Goal: Transaction & Acquisition: Purchase product/service

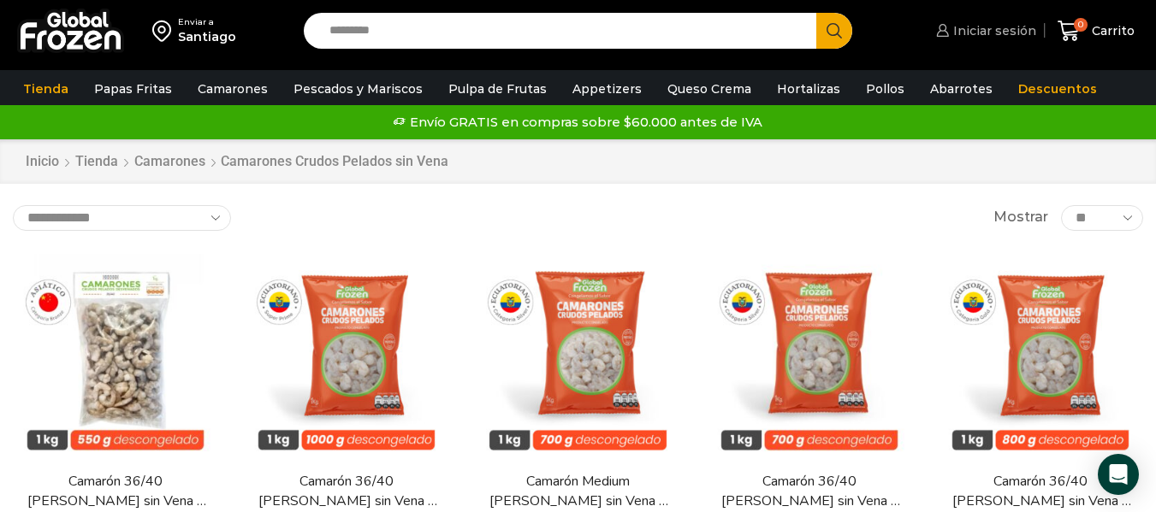
click at [995, 34] on span "Iniciar sesión" at bounding box center [992, 30] width 87 height 17
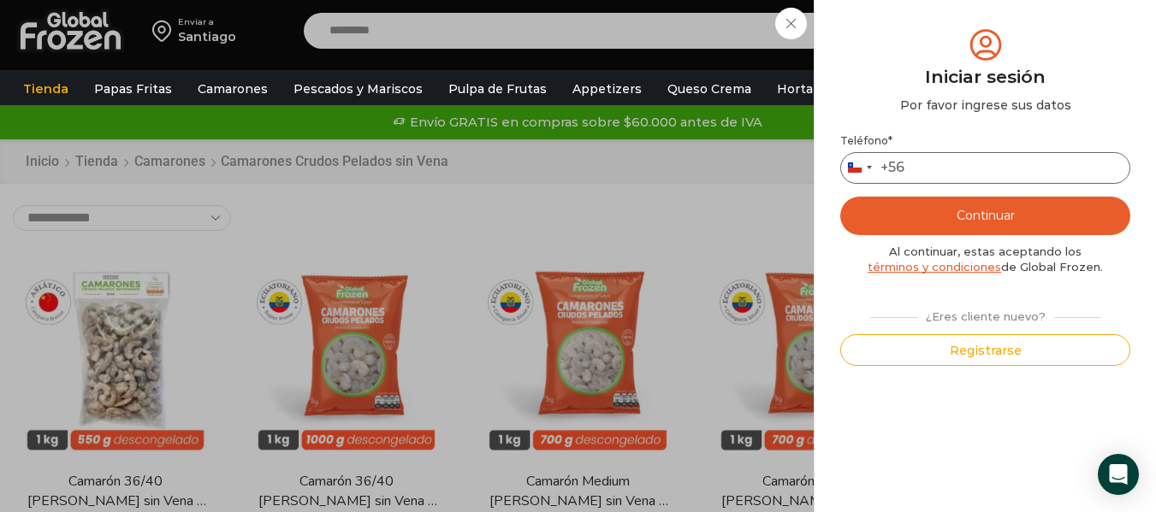
click at [968, 168] on input "Teléfono *" at bounding box center [985, 168] width 290 height 32
type input "*********"
click at [980, 213] on button "Continuar" at bounding box center [985, 216] width 290 height 38
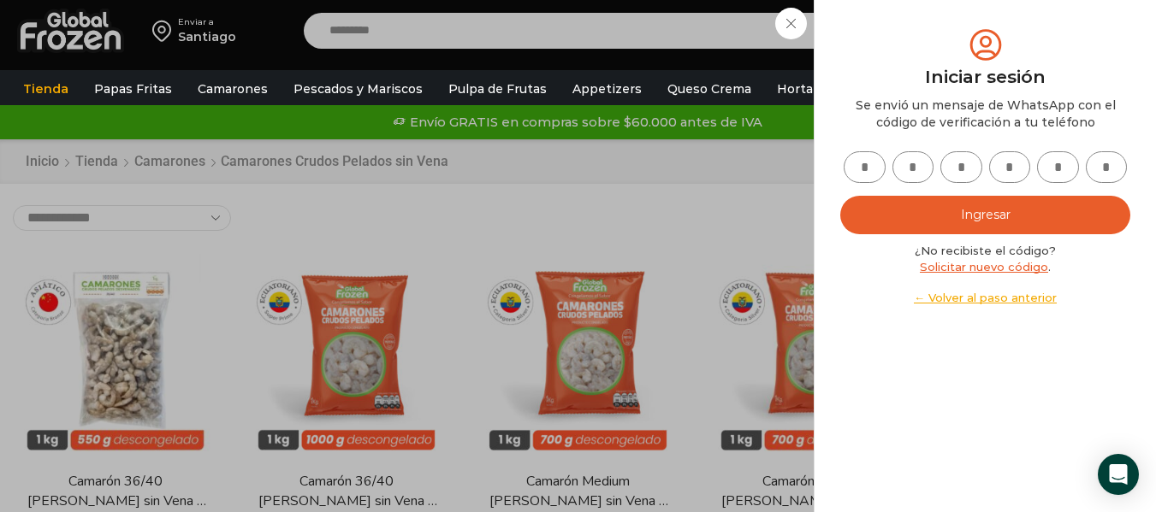
click at [878, 168] on input "text" at bounding box center [865, 167] width 42 height 32
type input "*"
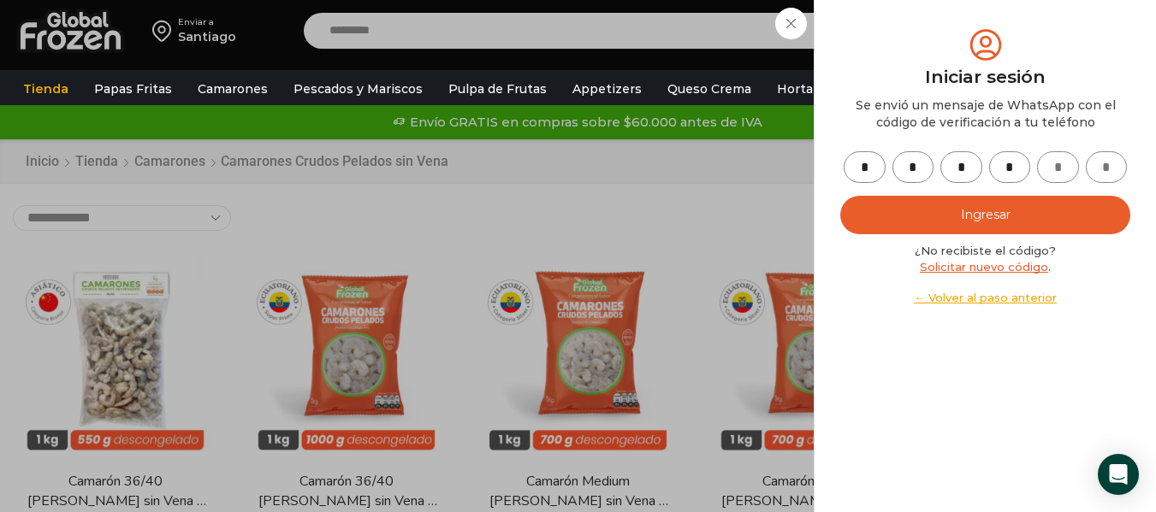
type input "*"
click at [932, 213] on button "Ingresar" at bounding box center [985, 215] width 290 height 38
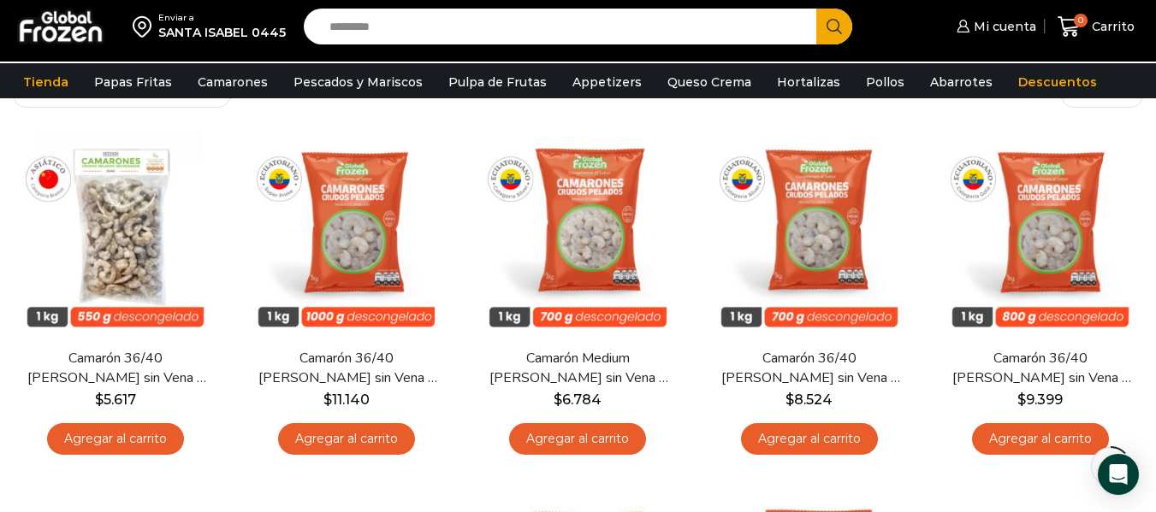
scroll to position [127, 0]
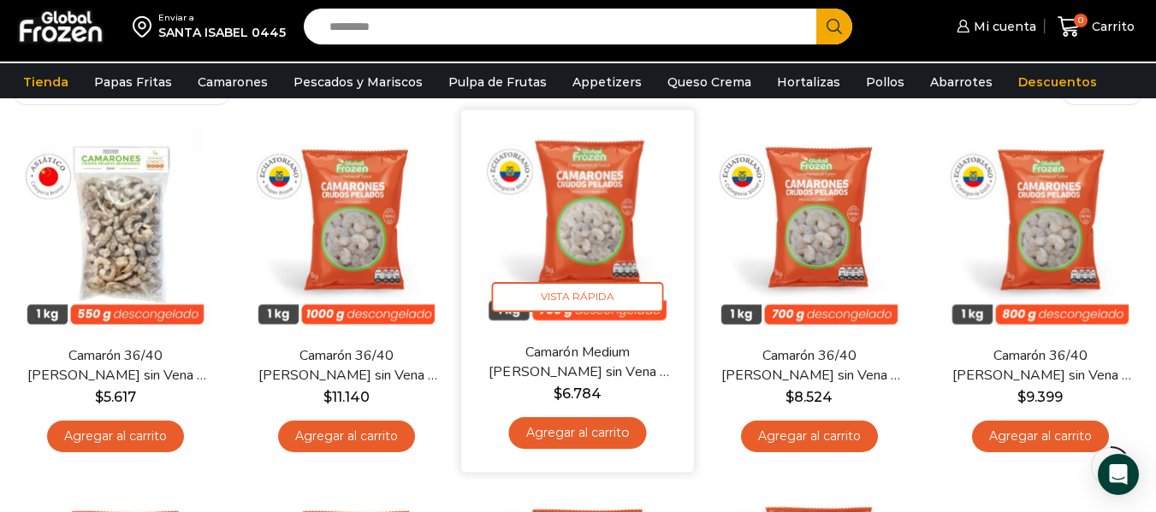
click at [592, 428] on link "Agregar al carrito" at bounding box center [578, 433] width 138 height 32
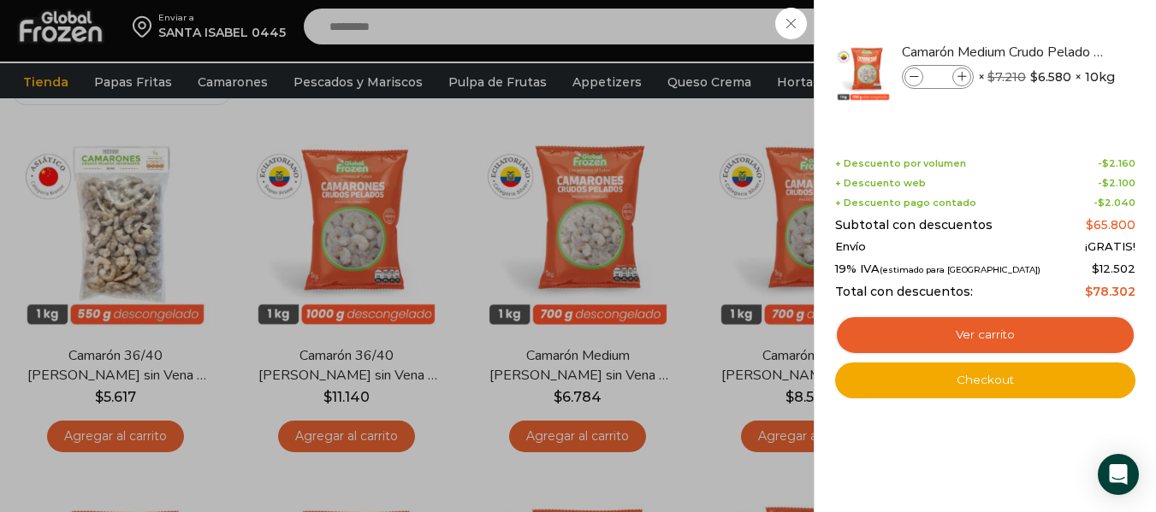
click at [1053, 29] on div "1 Carrito 1 1 Shopping Cart *" at bounding box center [1096, 27] width 86 height 40
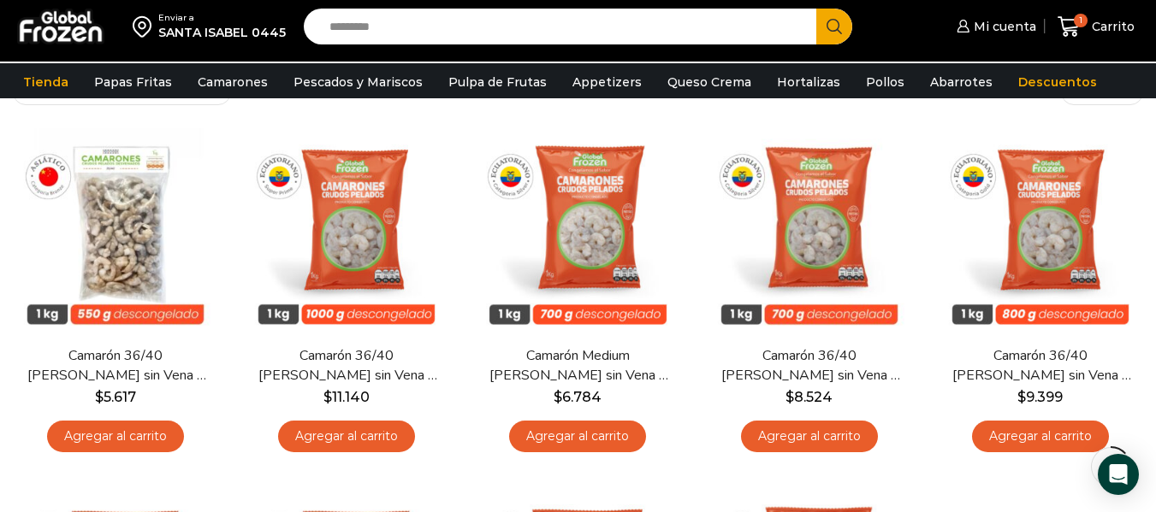
click at [720, 34] on input "Search input" at bounding box center [564, 27] width 487 height 36
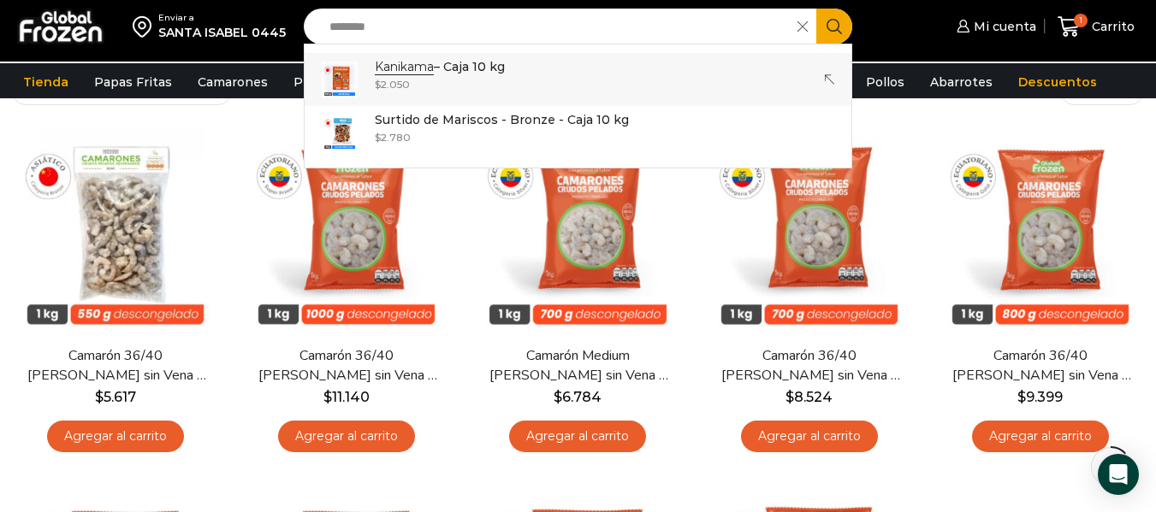
type input "********"
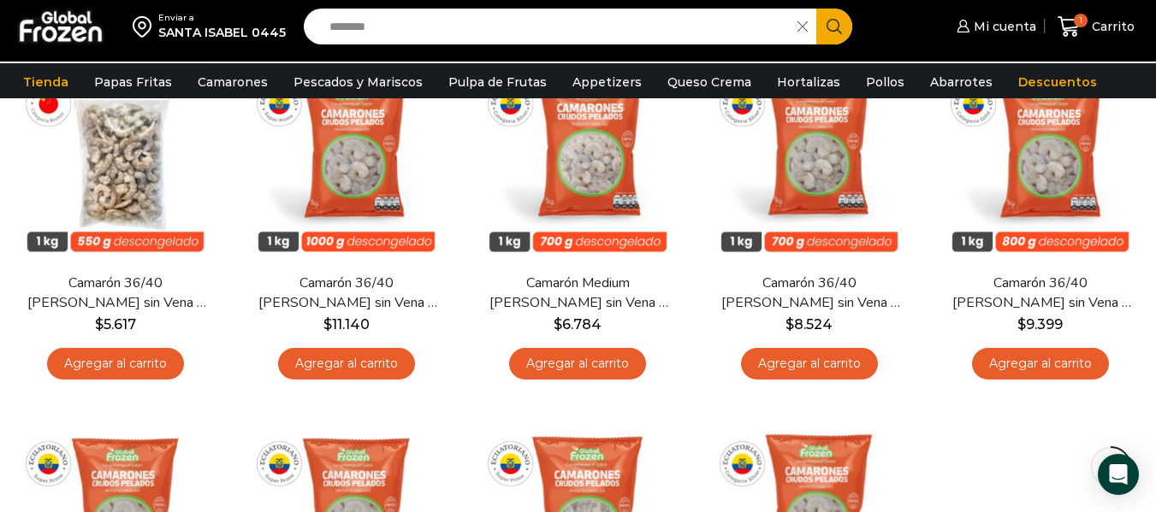
scroll to position [157, 0]
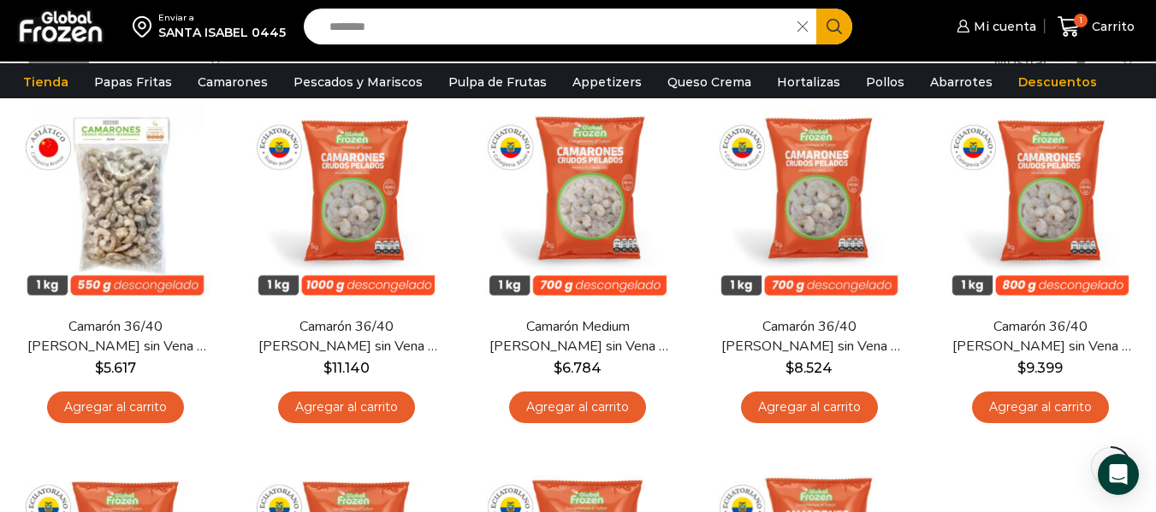
click at [829, 23] on icon "Search button" at bounding box center [833, 26] width 15 height 15
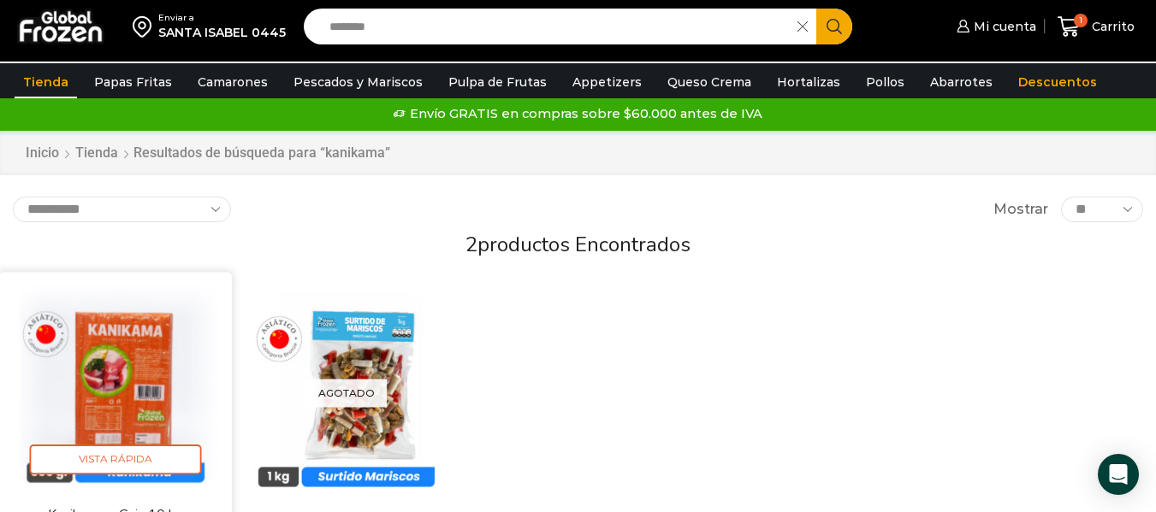
click at [115, 364] on img at bounding box center [115, 389] width 207 height 207
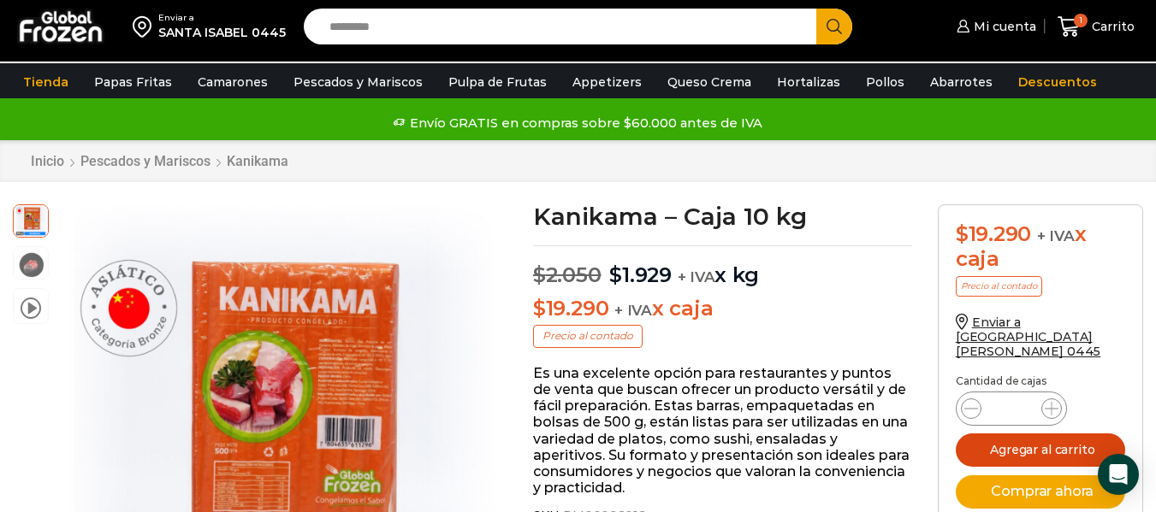
click at [1097, 437] on button "Agregar al carrito" at bounding box center [1040, 450] width 169 height 33
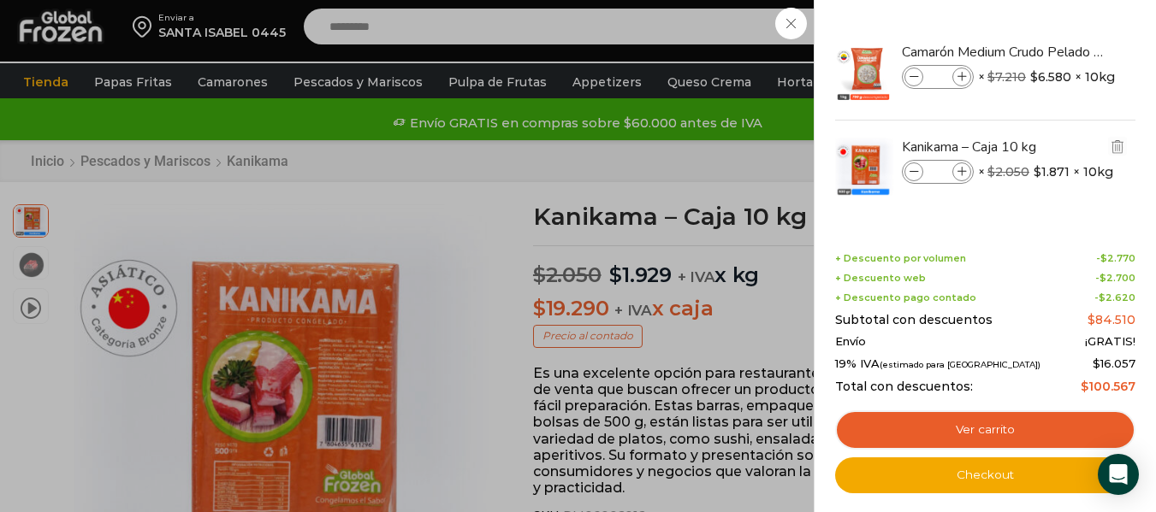
click at [967, 170] on span at bounding box center [961, 172] width 19 height 19
type input "*"
click at [964, 74] on icon at bounding box center [961, 77] width 9 height 9
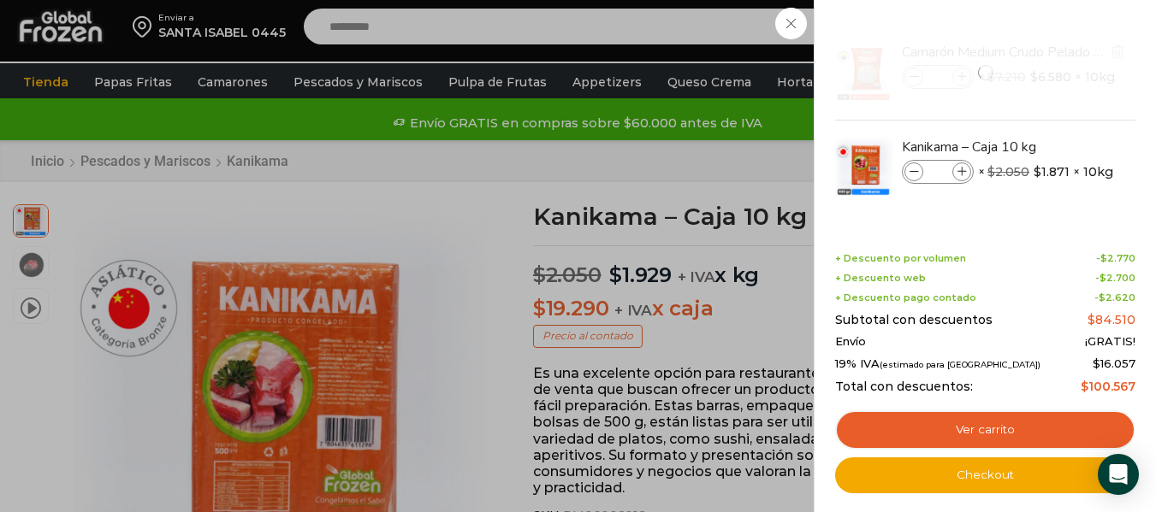
click at [964, 74] on li "Camarón Medium Crudo Pelado sin Vena - Silver - Caja 10 kg Camarón Medium Crudo…" at bounding box center [985, 73] width 304 height 95
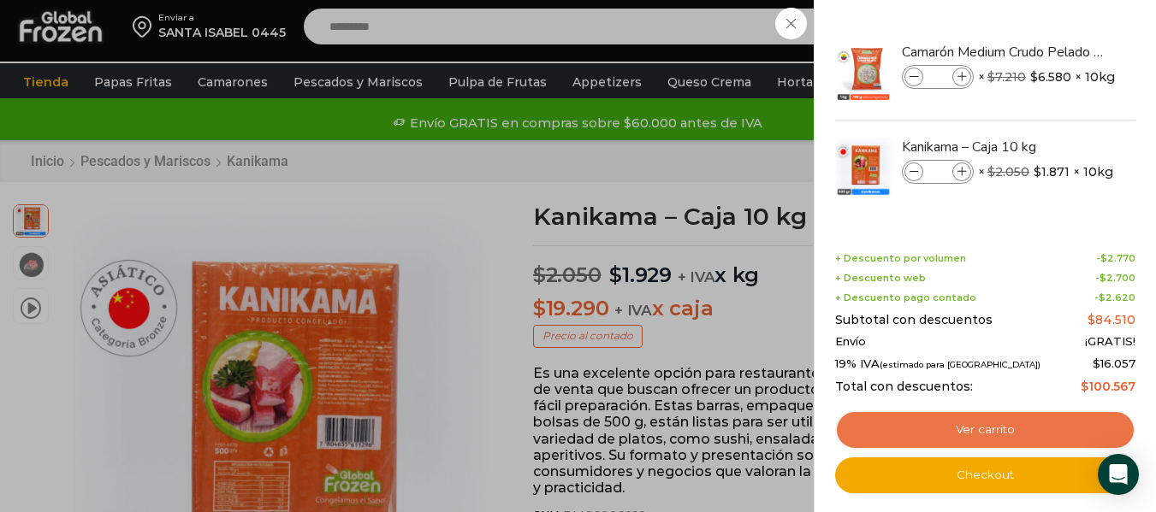
click at [1002, 431] on link "Ver carrito" at bounding box center [985, 430] width 300 height 39
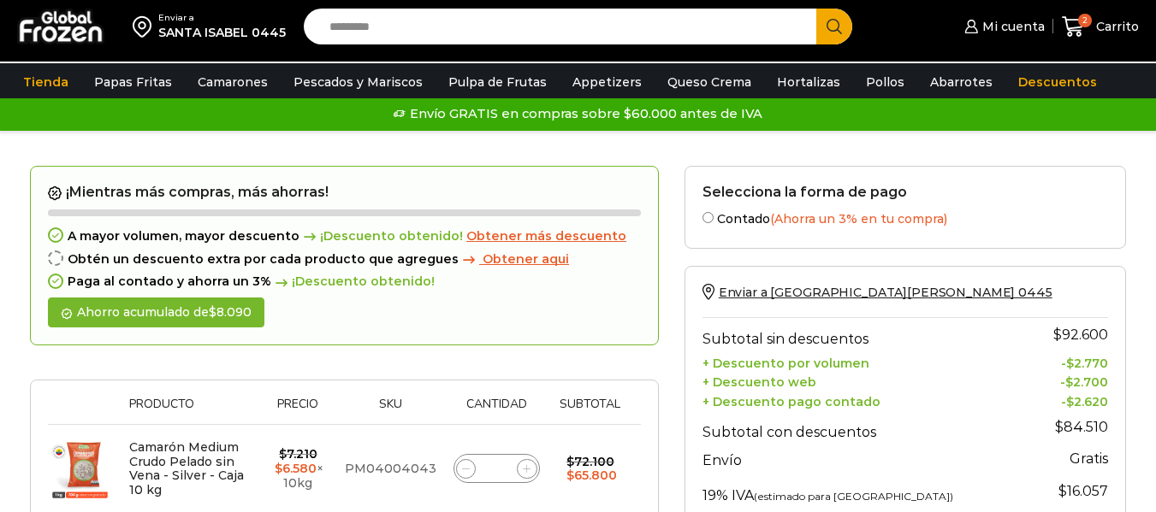
click at [685, 27] on input "Search input" at bounding box center [564, 27] width 487 height 36
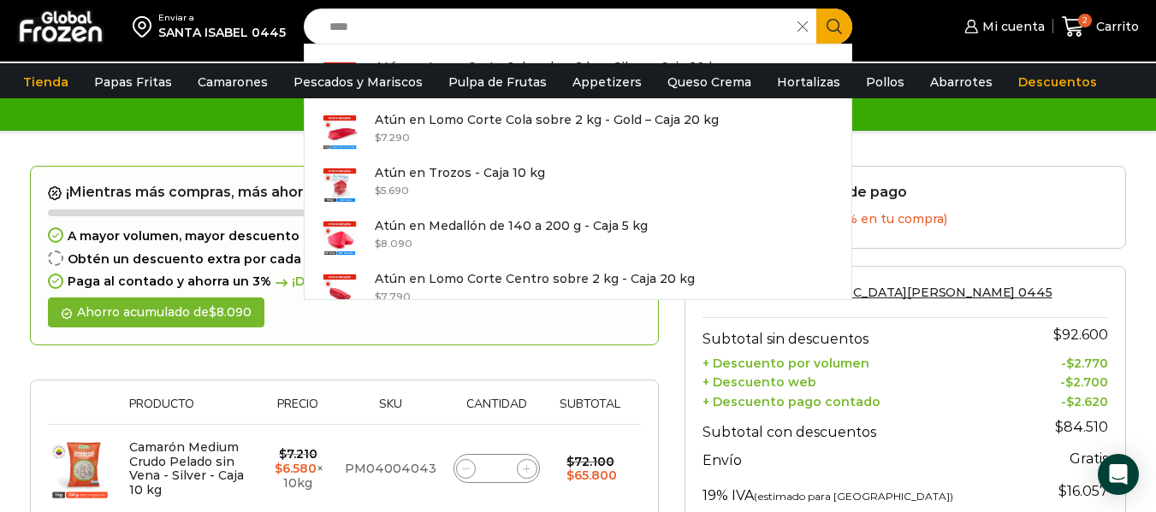
type input "****"
click at [833, 21] on icon "Search button" at bounding box center [833, 26] width 15 height 15
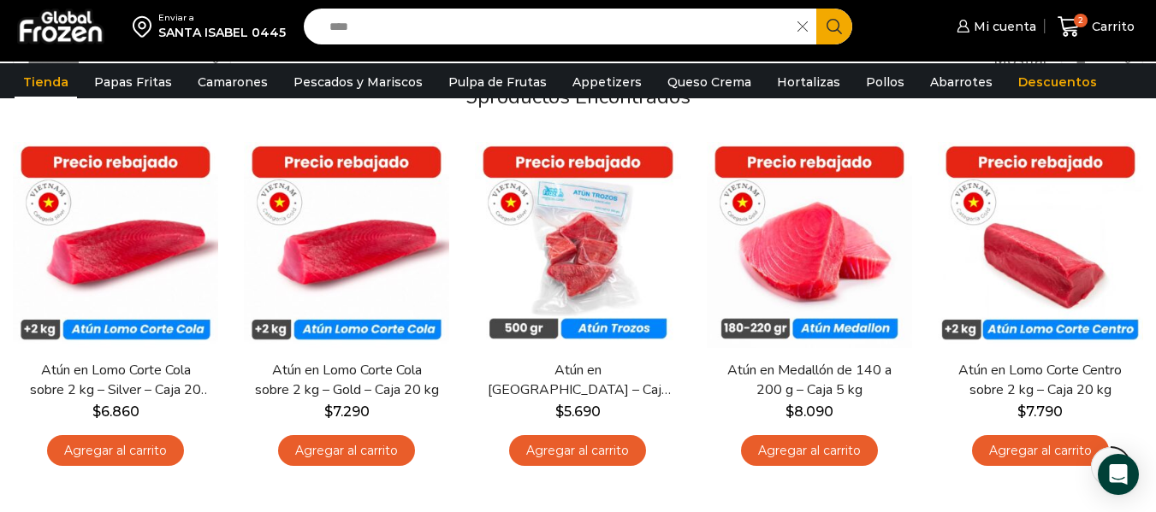
scroll to position [160, 0]
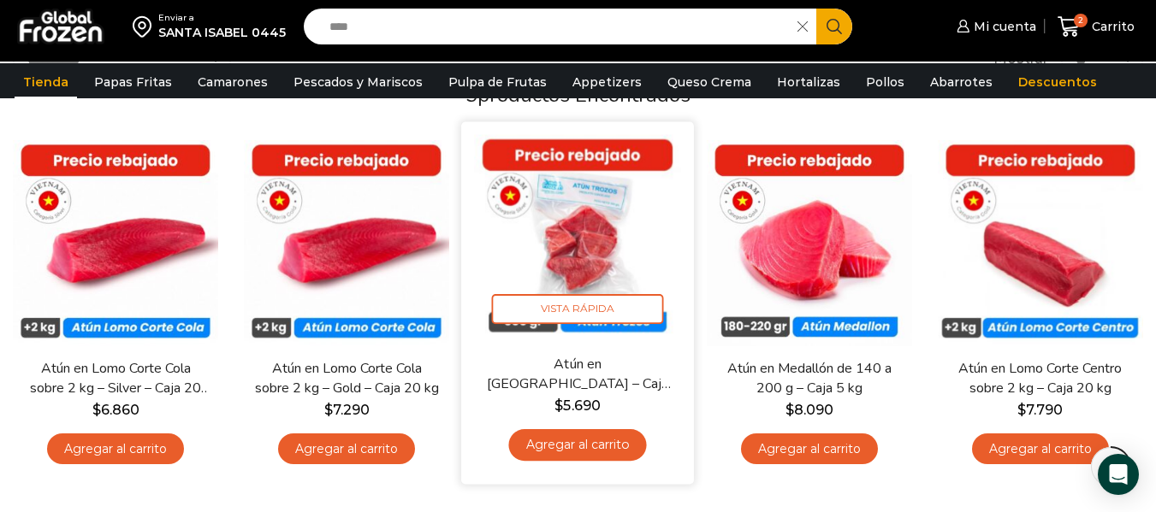
click at [618, 446] on link "Agregar al carrito" at bounding box center [578, 446] width 138 height 32
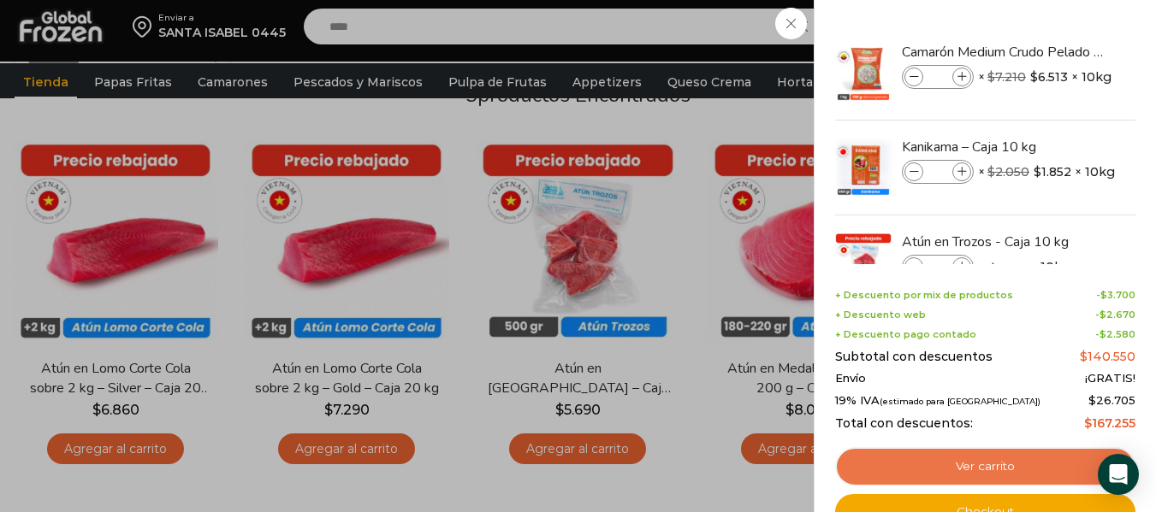
click at [1011, 468] on link "Ver carrito" at bounding box center [985, 466] width 300 height 39
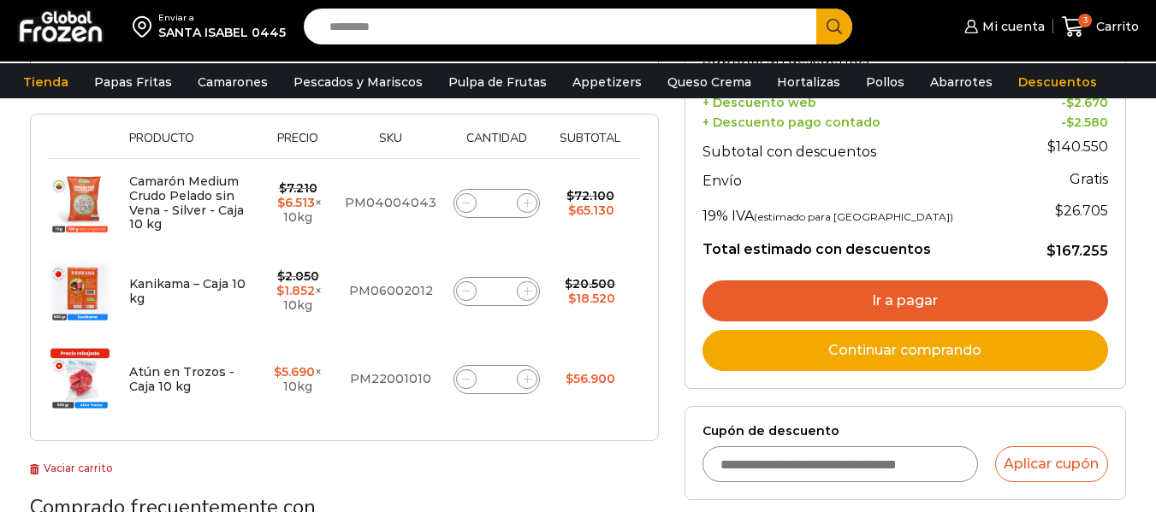
scroll to position [293, 0]
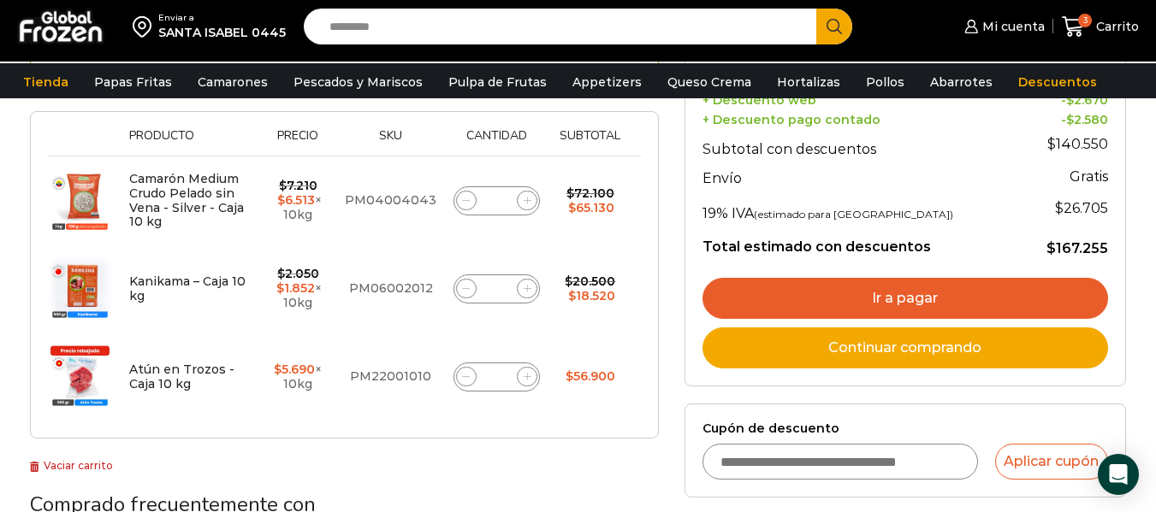
click at [530, 205] on span at bounding box center [527, 201] width 21 height 21
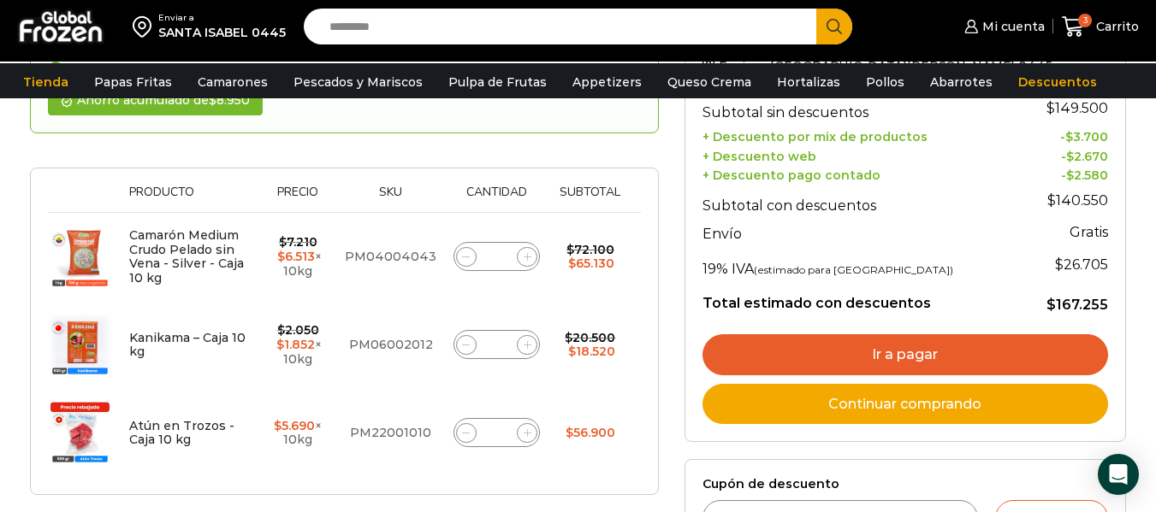
scroll to position [322, 0]
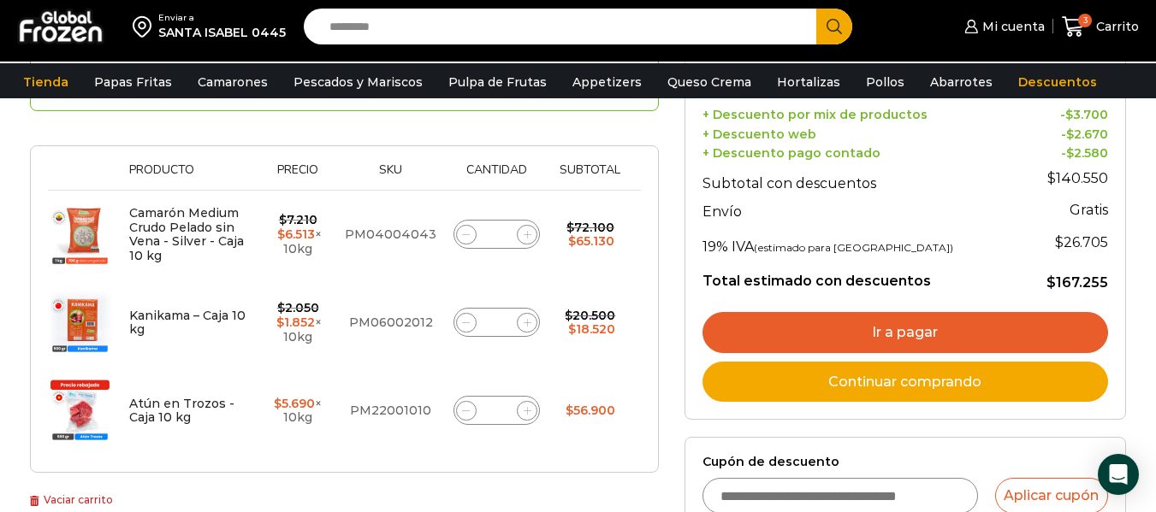
click at [530, 232] on icon at bounding box center [528, 235] width 8 height 8
click at [530, 232] on form "¡Mientras más compras, más ahorras! A mayor volumen, mayor descuento Obtener aq…" at bounding box center [344, 195] width 629 height 555
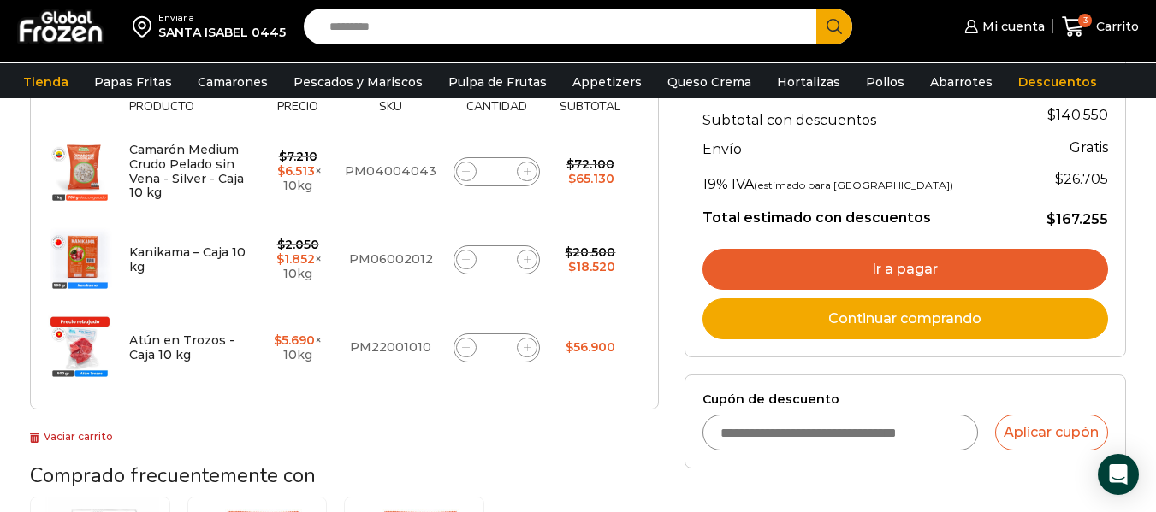
scroll to position [258, 0]
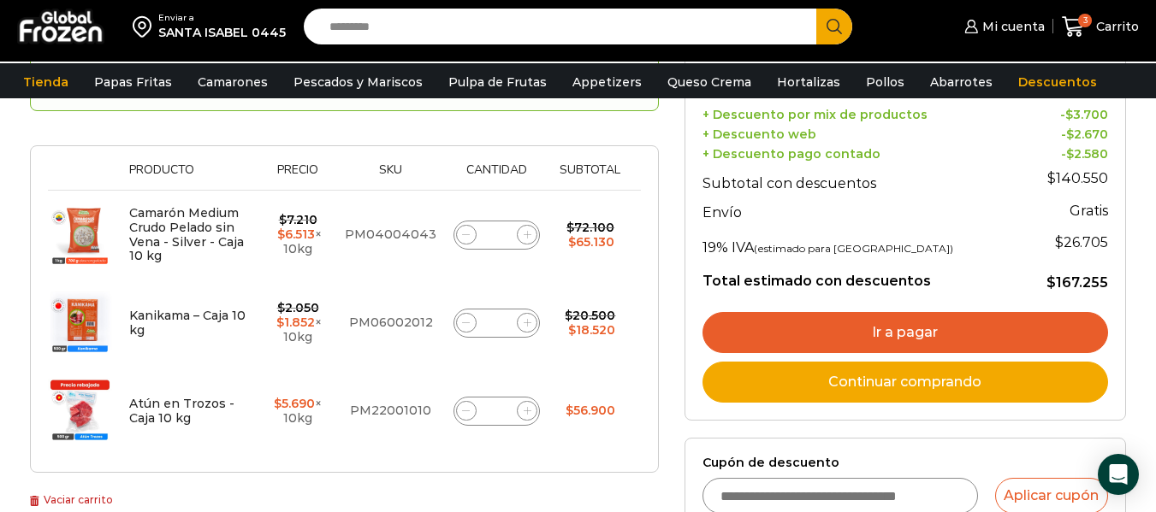
click at [524, 233] on icon at bounding box center [528, 235] width 8 height 8
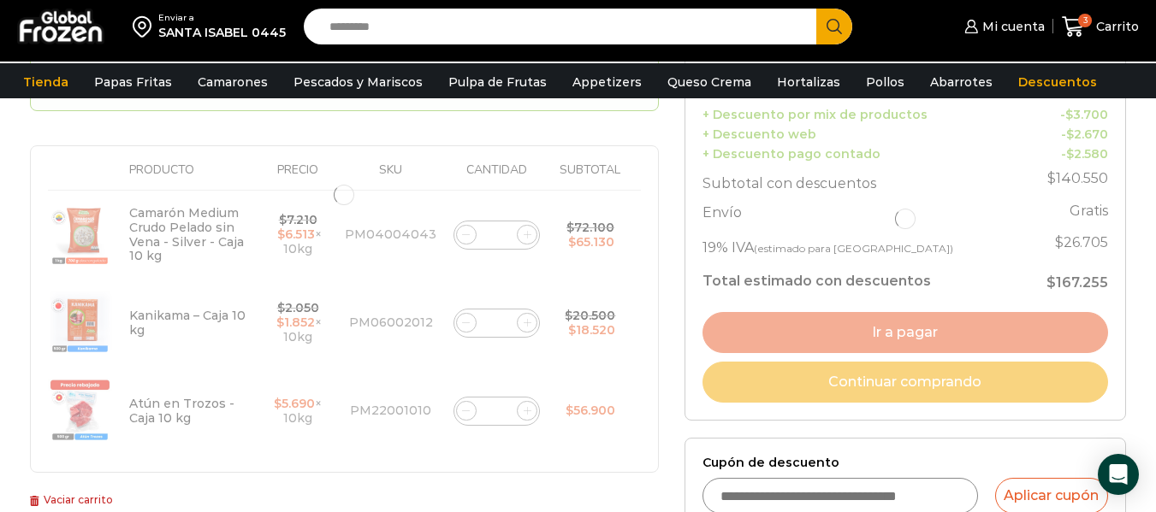
click at [524, 233] on div at bounding box center [344, 195] width 629 height 555
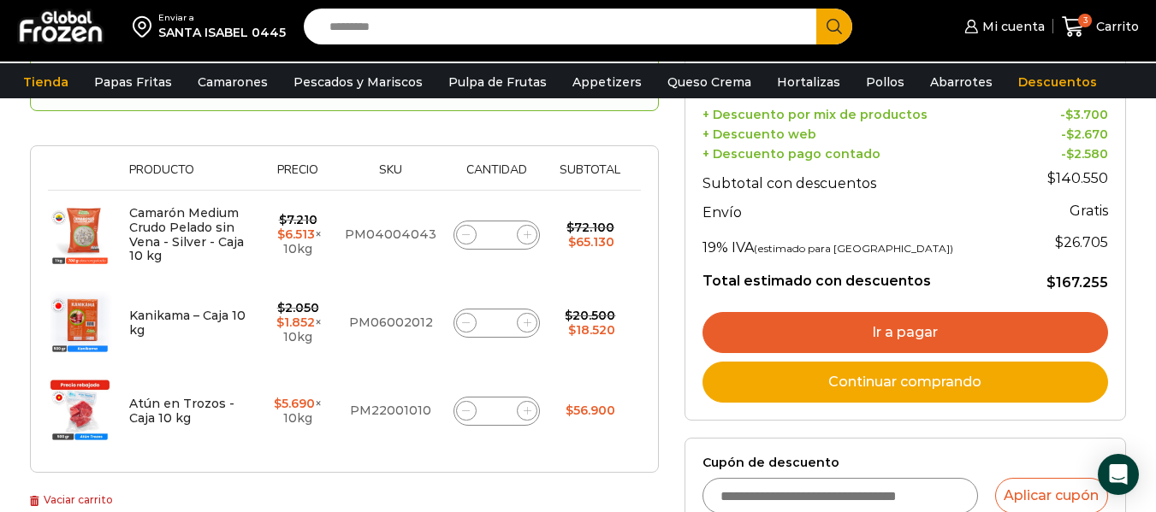
click at [524, 233] on icon at bounding box center [528, 235] width 8 height 8
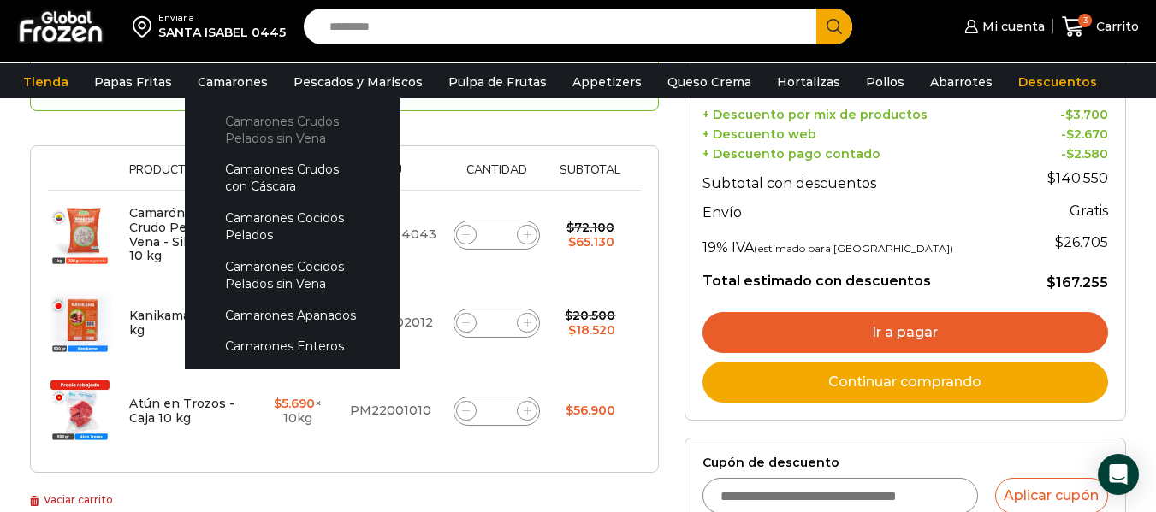
click at [258, 136] on link "Camarones Crudos Pelados sin Vena" at bounding box center [292, 129] width 181 height 49
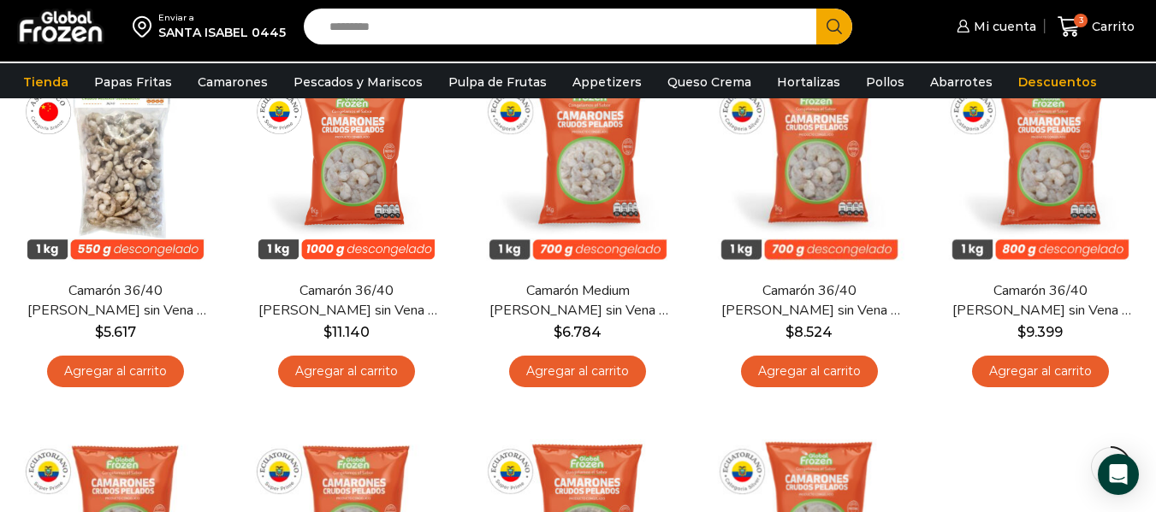
scroll to position [209, 0]
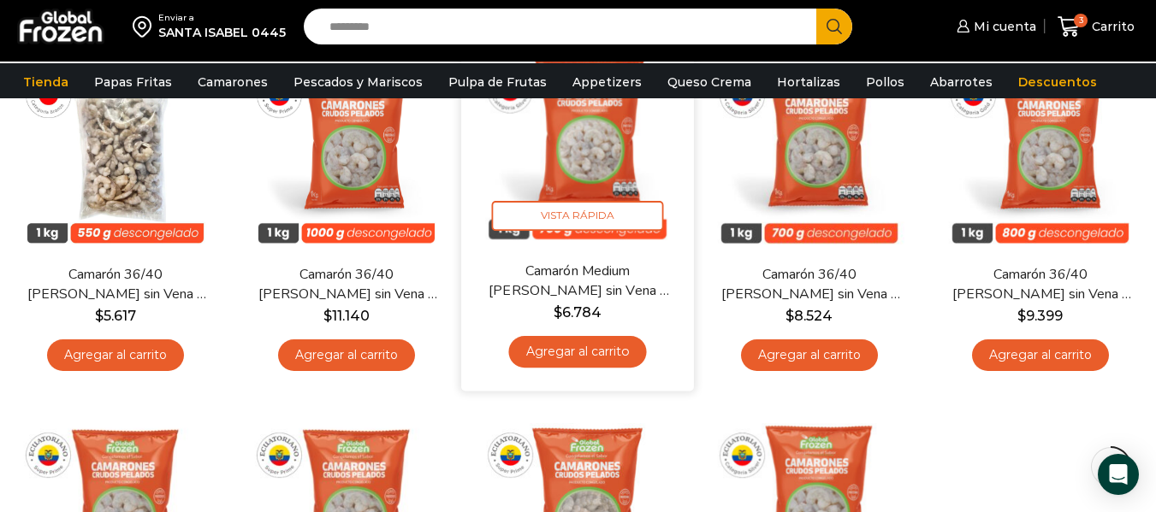
click at [583, 347] on link "Agregar al carrito" at bounding box center [578, 352] width 138 height 32
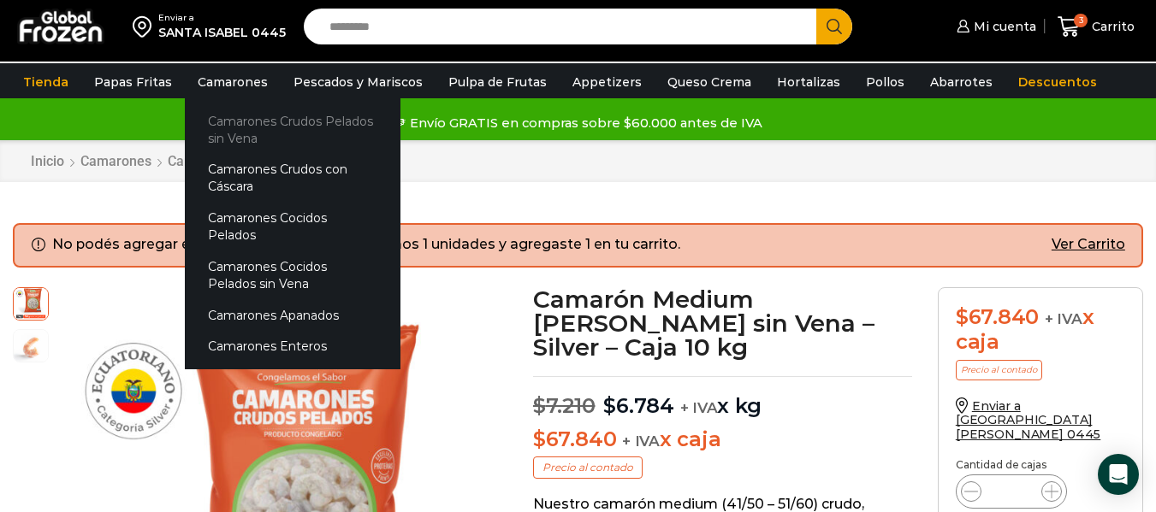
click at [240, 125] on link "Camarones Crudos Pelados sin Vena" at bounding box center [293, 129] width 216 height 49
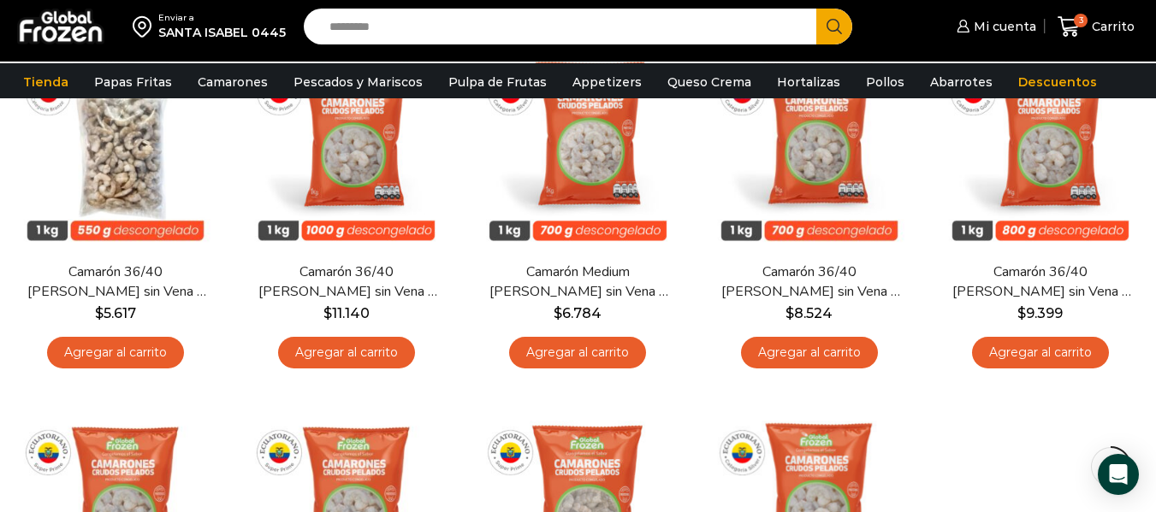
scroll to position [200, 0]
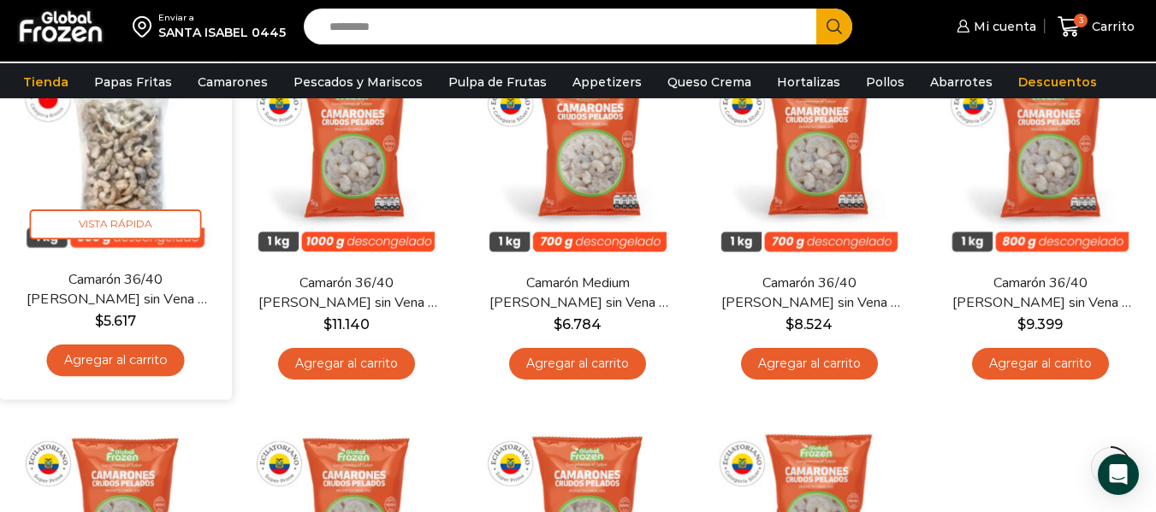
click at [153, 358] on link "Agregar al carrito" at bounding box center [116, 361] width 138 height 32
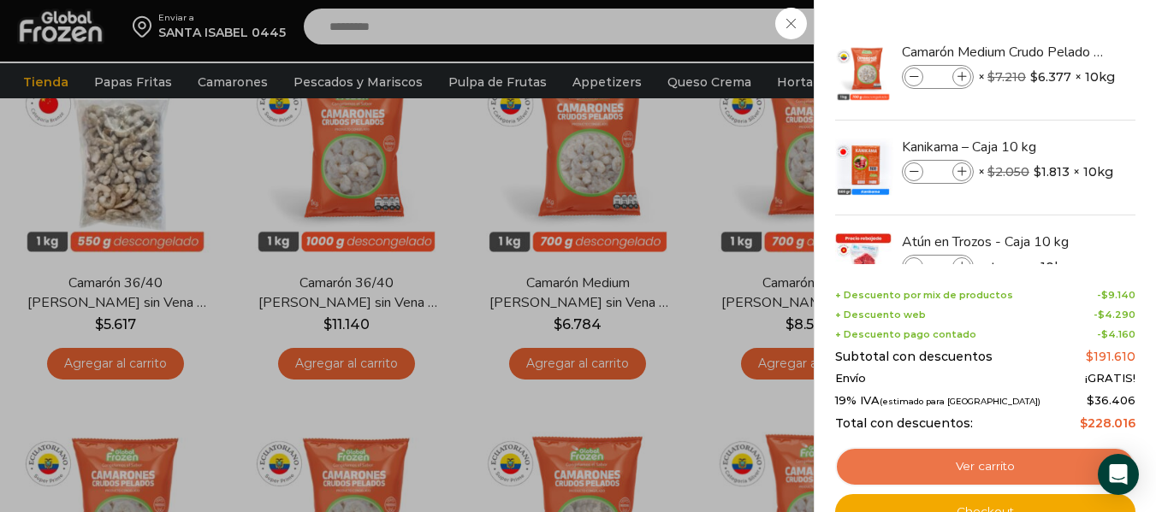
click at [1022, 475] on link "Ver carrito" at bounding box center [985, 466] width 300 height 39
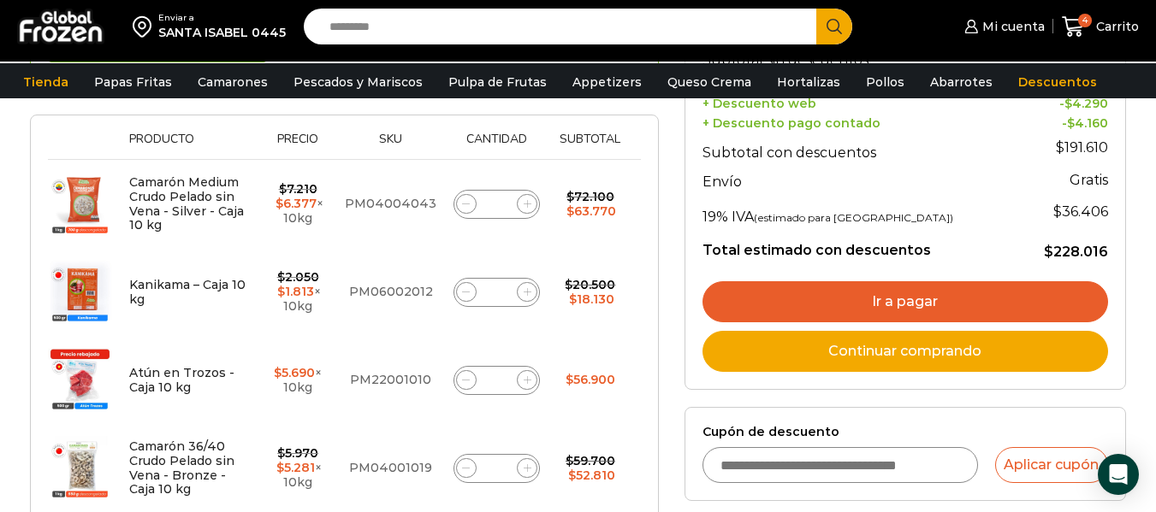
scroll to position [311, 0]
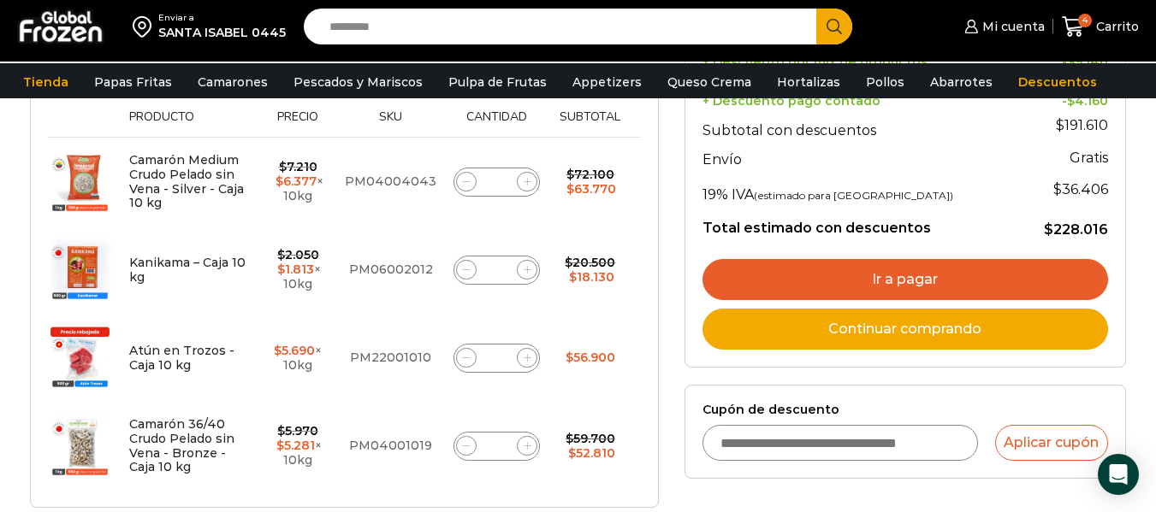
click at [527, 442] on icon at bounding box center [528, 446] width 8 height 8
type input "*"
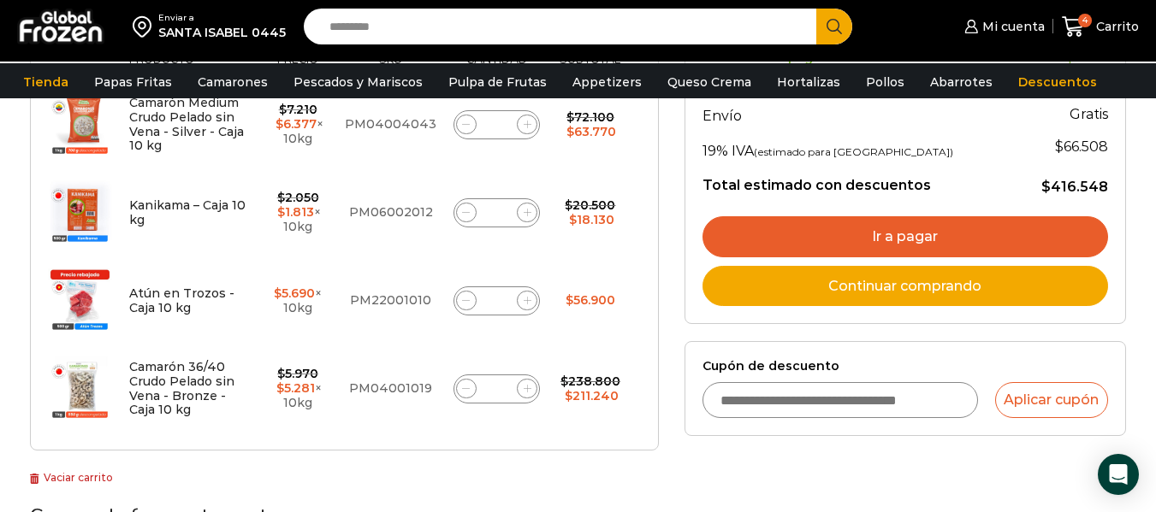
scroll to position [433, 0]
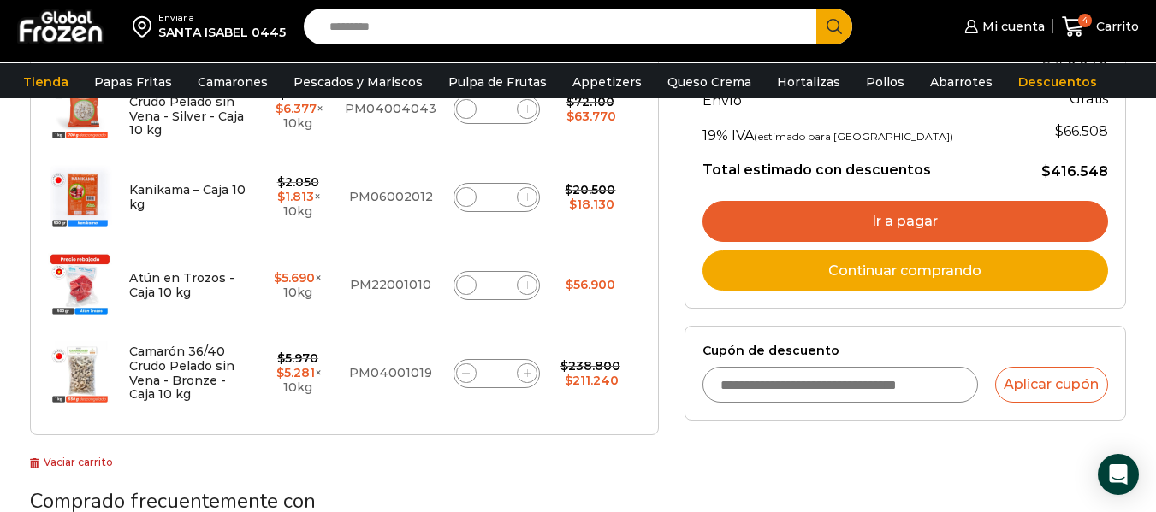
click at [530, 198] on icon at bounding box center [528, 197] width 8 height 8
type input "*"
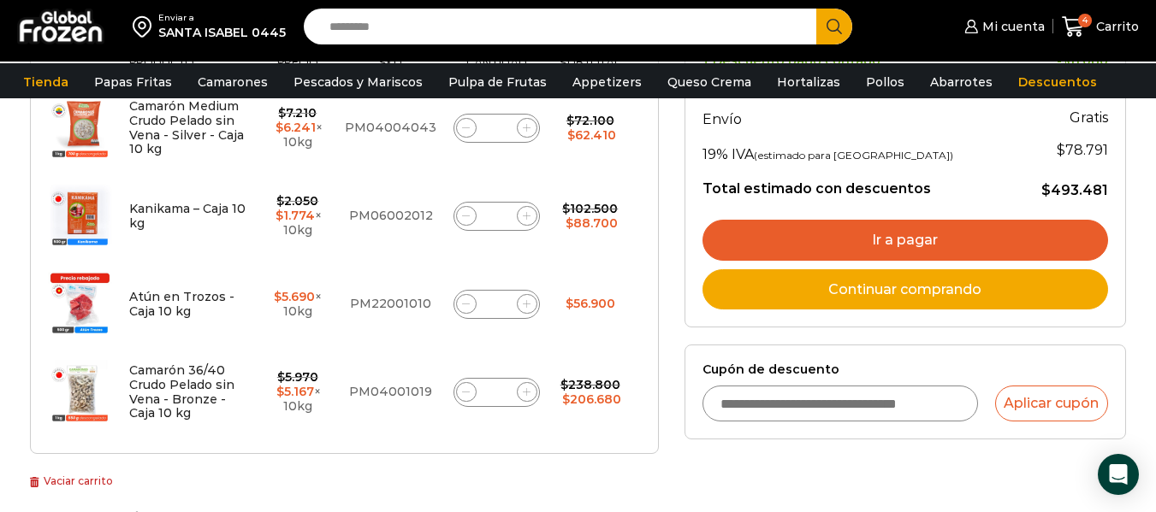
scroll to position [426, 0]
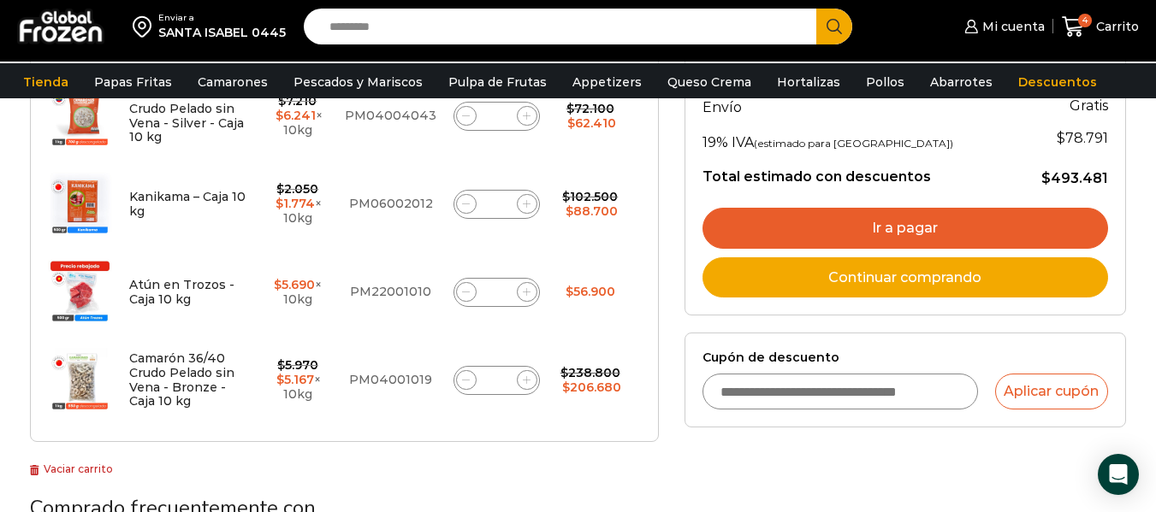
click at [528, 204] on icon at bounding box center [527, 204] width 8 height 8
type input "*"
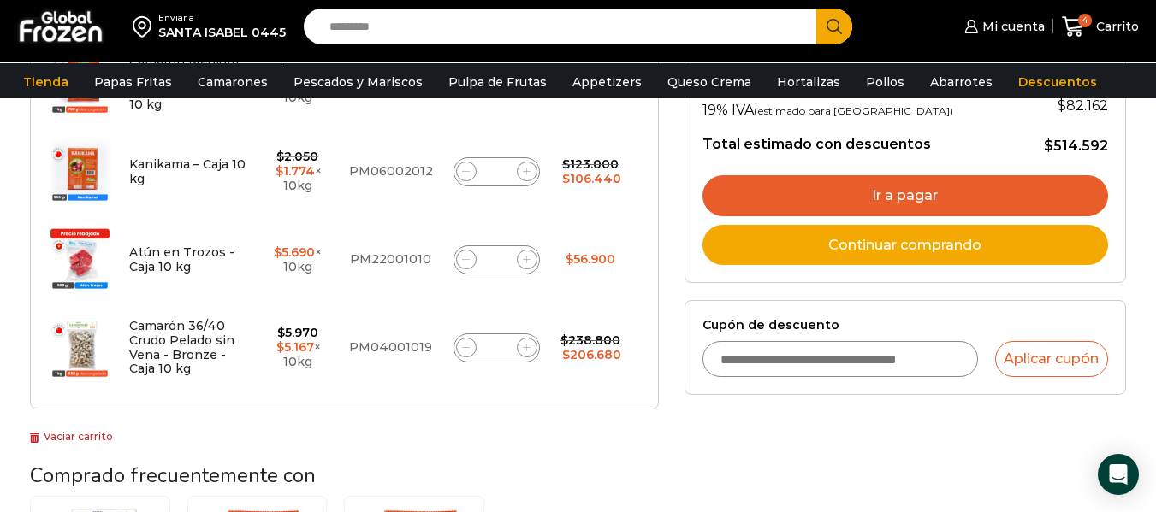
scroll to position [473, 0]
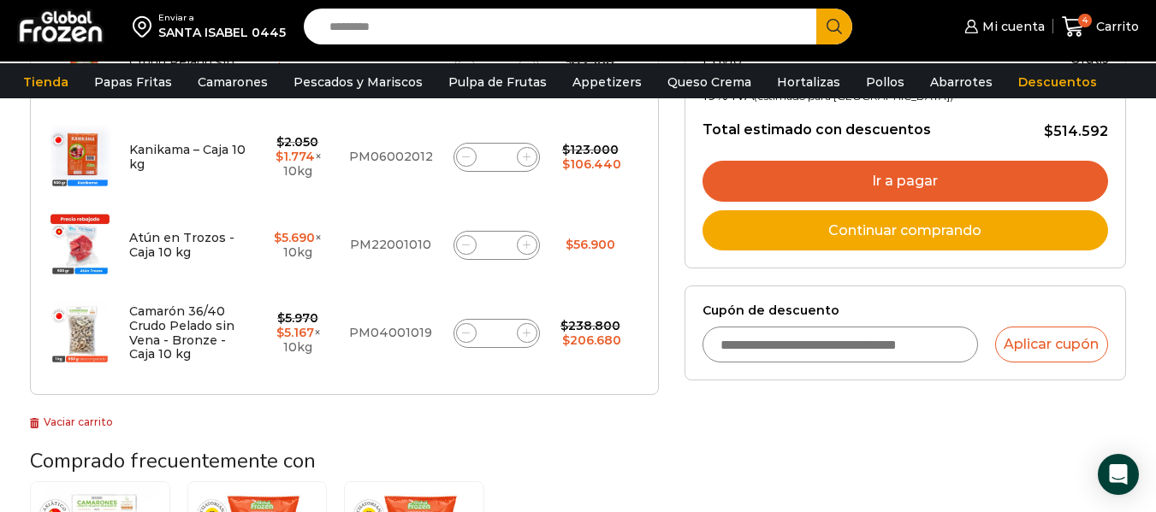
click at [525, 332] on icon at bounding box center [527, 333] width 8 height 8
type input "*"
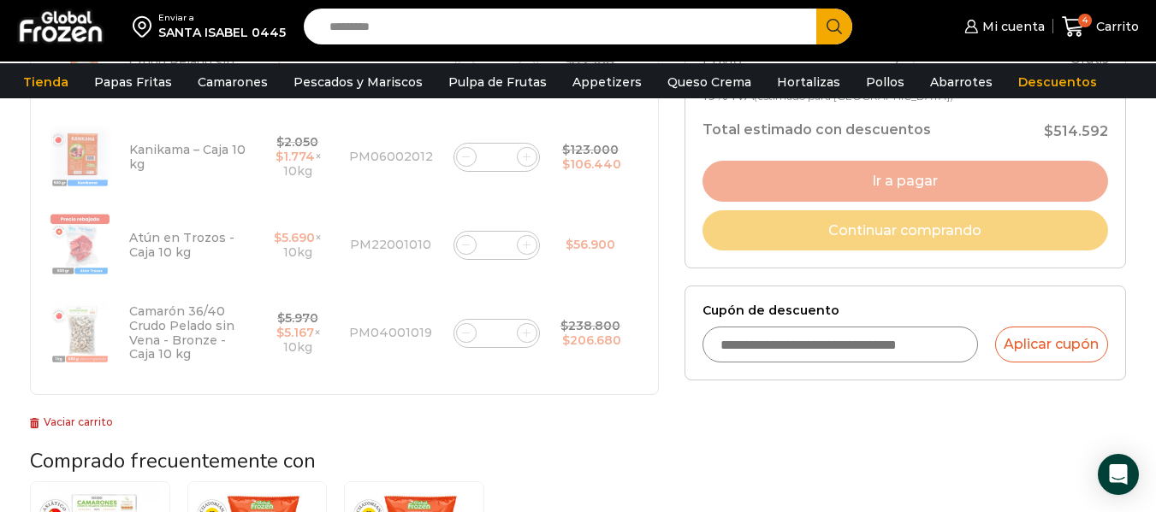
click at [525, 332] on div at bounding box center [344, 81] width 629 height 630
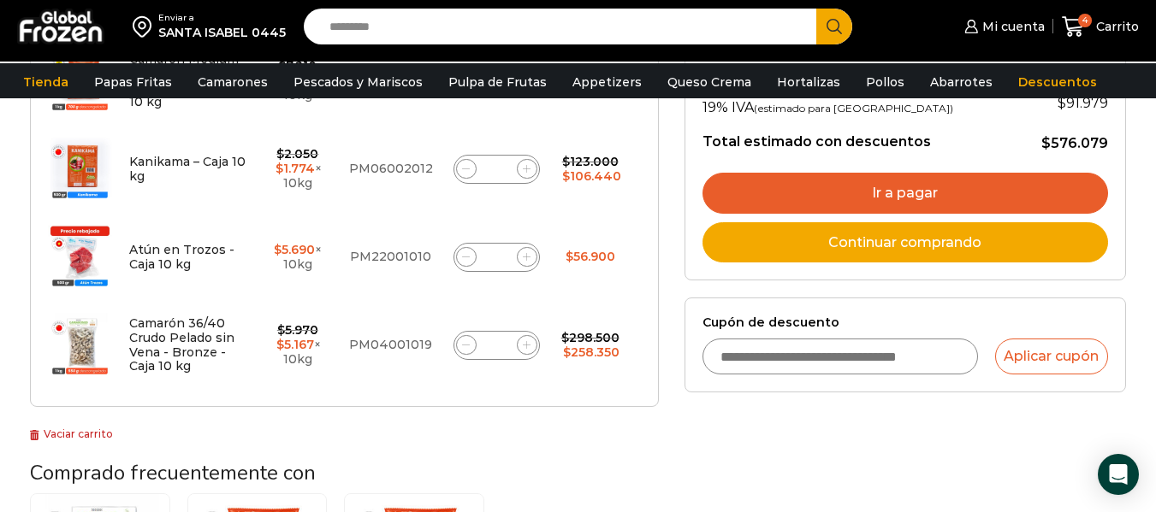
scroll to position [467, 0]
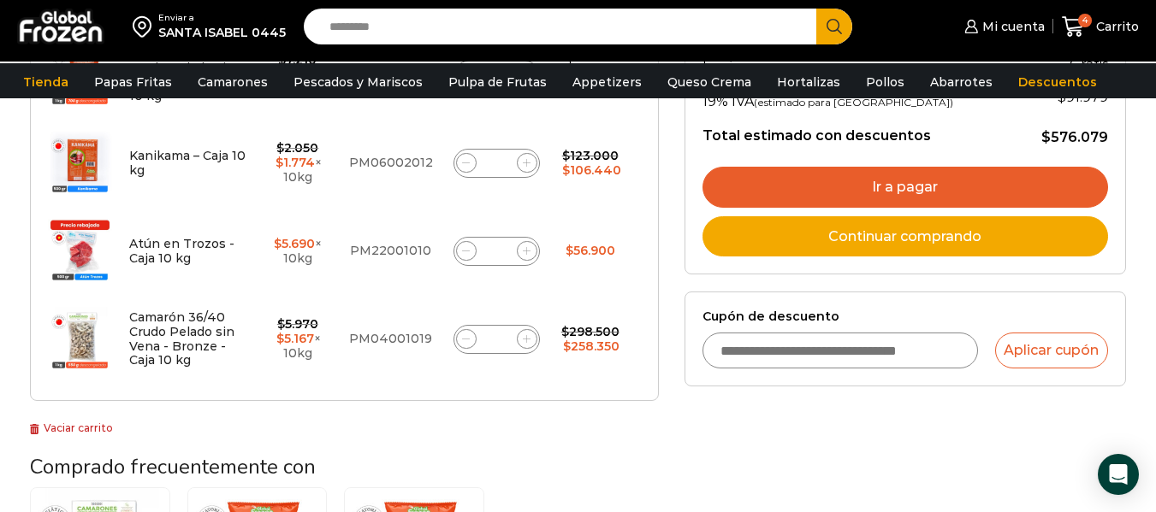
click at [526, 337] on icon at bounding box center [527, 339] width 8 height 8
type input "*"
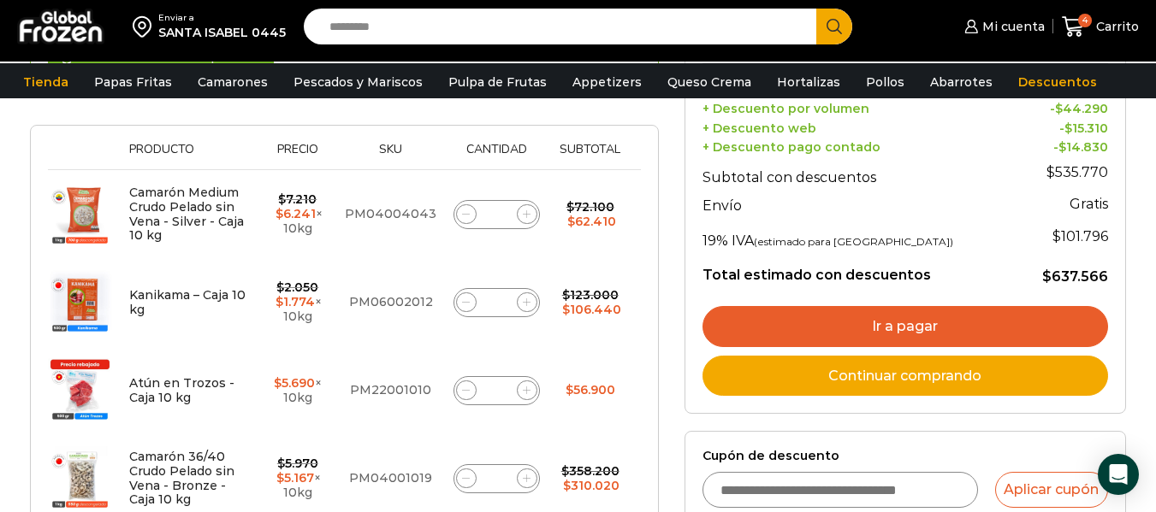
scroll to position [260, 0]
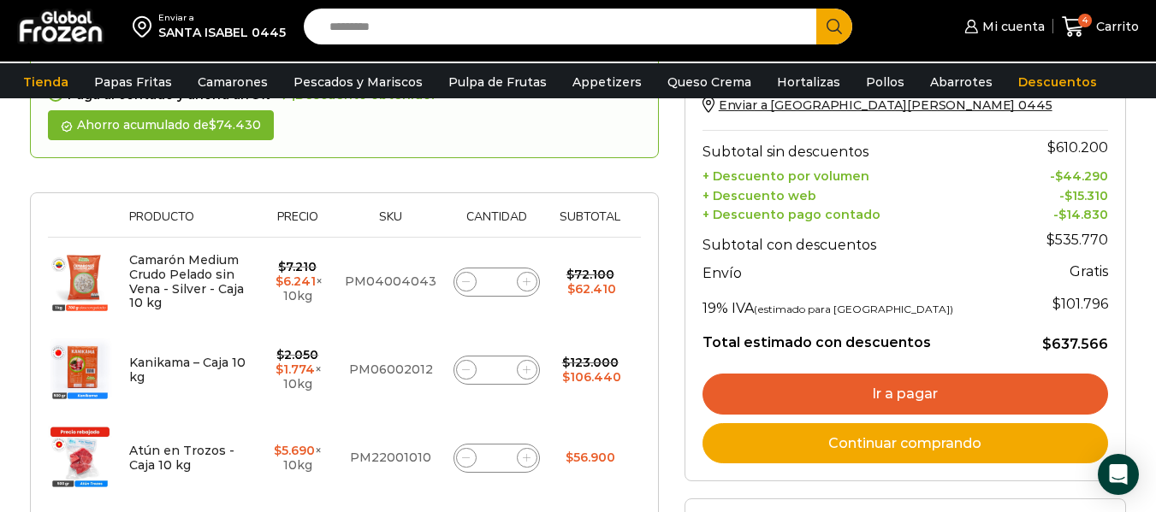
click at [990, 388] on link "Ir a pagar" at bounding box center [905, 394] width 406 height 41
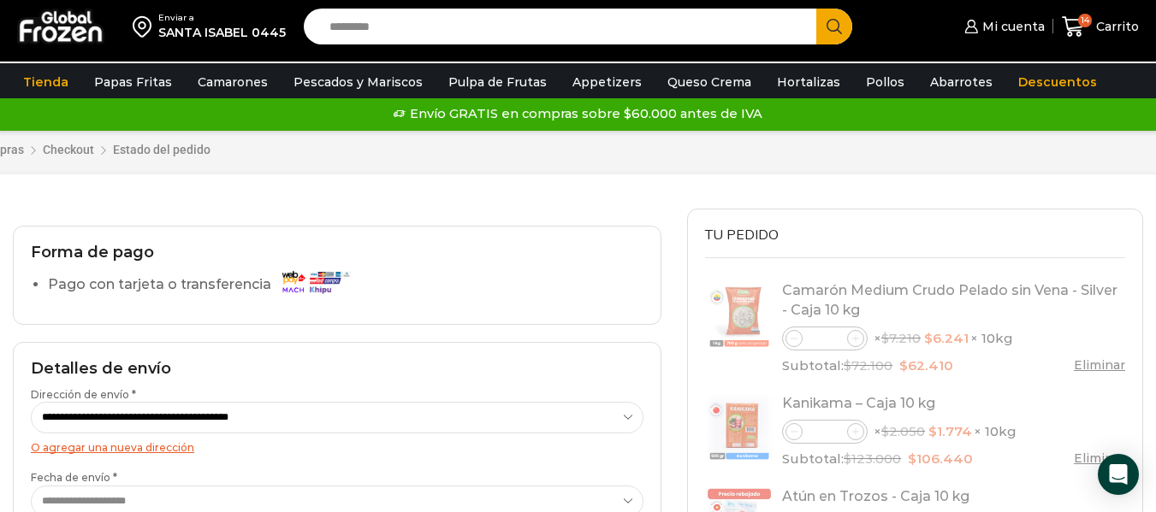
click at [587, 418] on select "**********" at bounding box center [337, 418] width 613 height 32
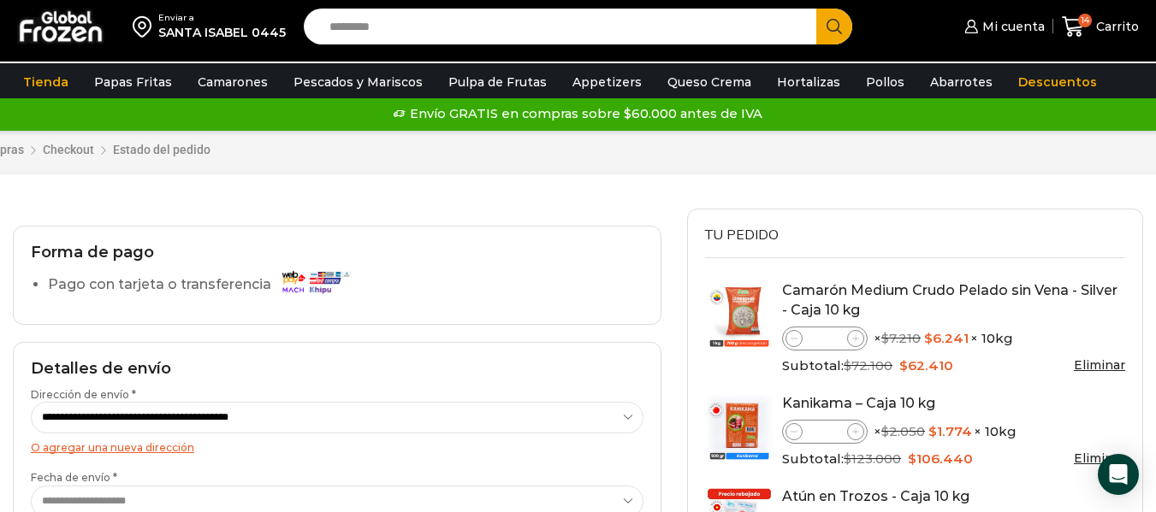
click at [31, 410] on select "**********" at bounding box center [337, 418] width 613 height 32
select select "*"
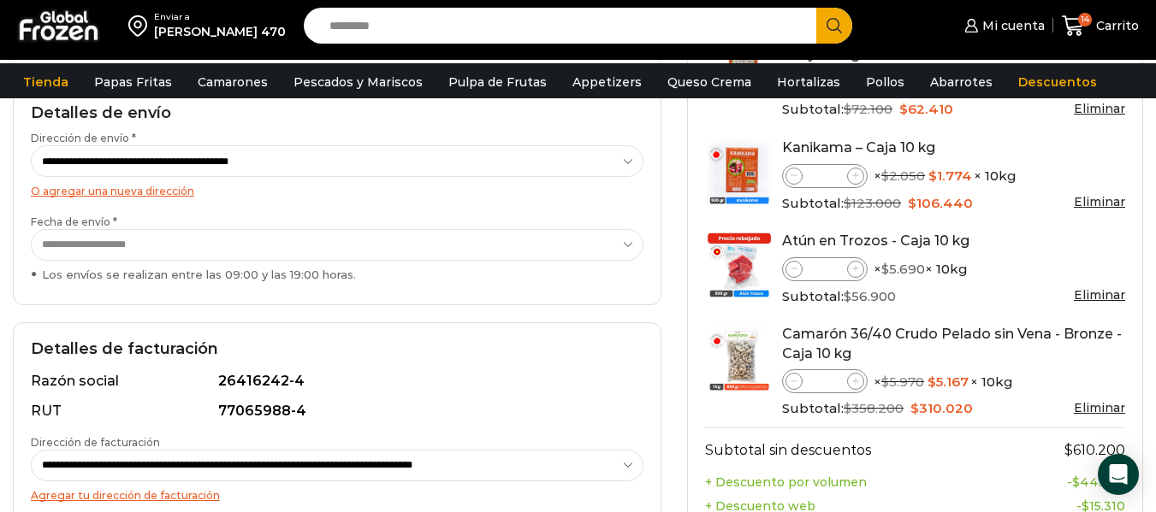
scroll to position [284, 0]
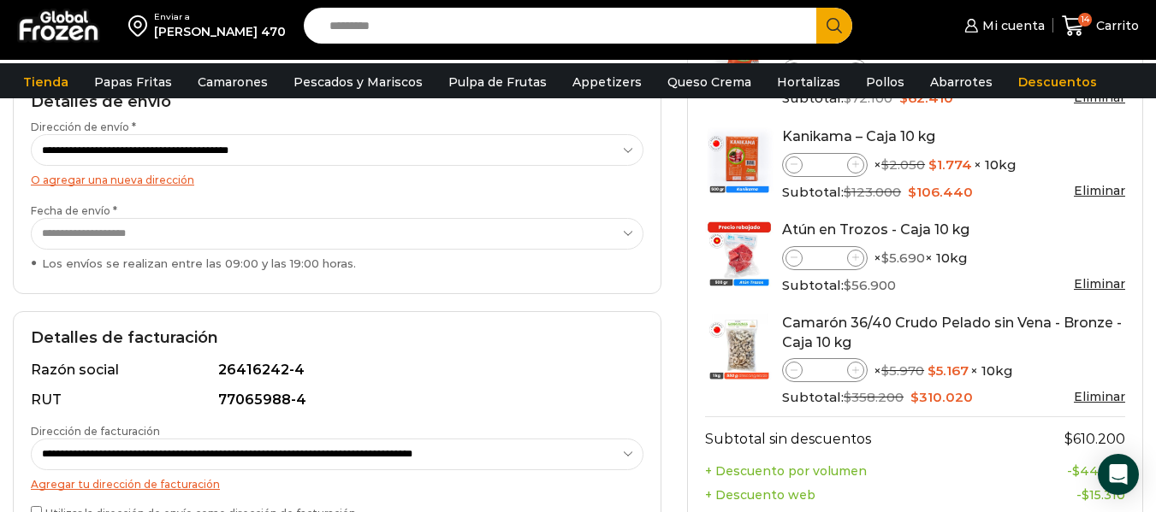
click at [514, 233] on select "**********" at bounding box center [337, 234] width 613 height 32
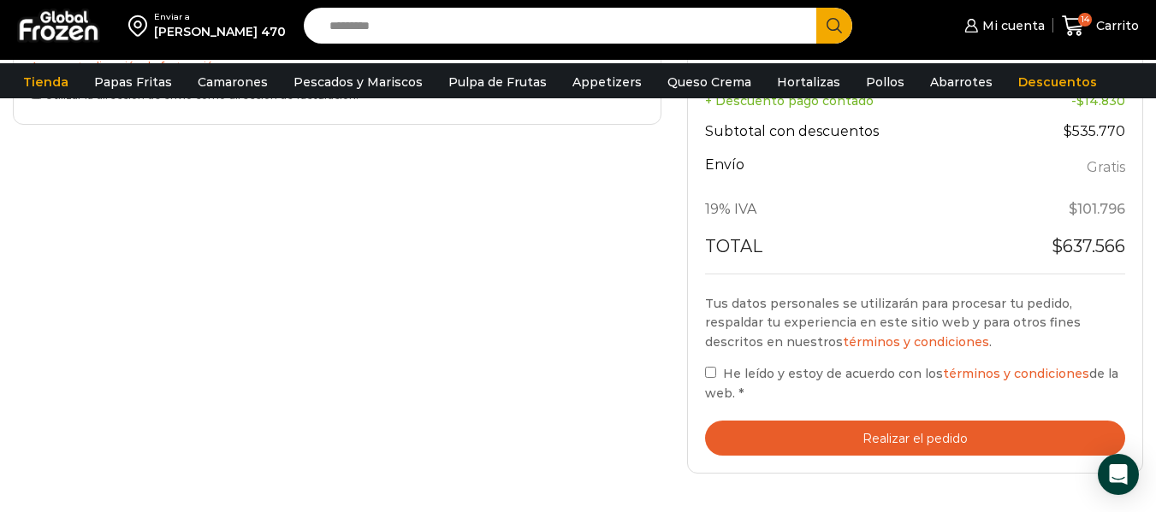
scroll to position [705, 0]
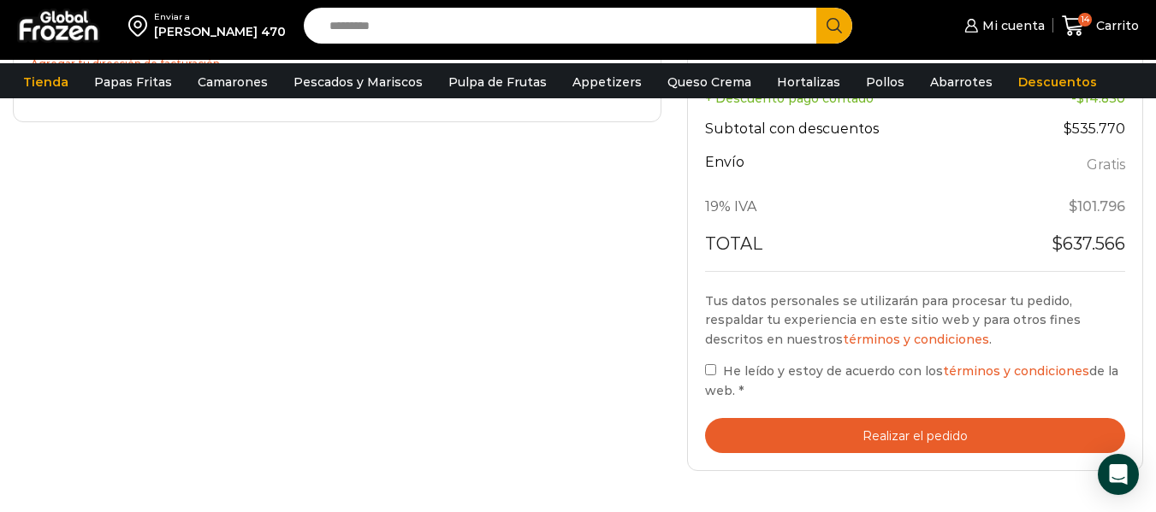
click at [772, 438] on button "Realizar el pedido" at bounding box center [915, 435] width 420 height 35
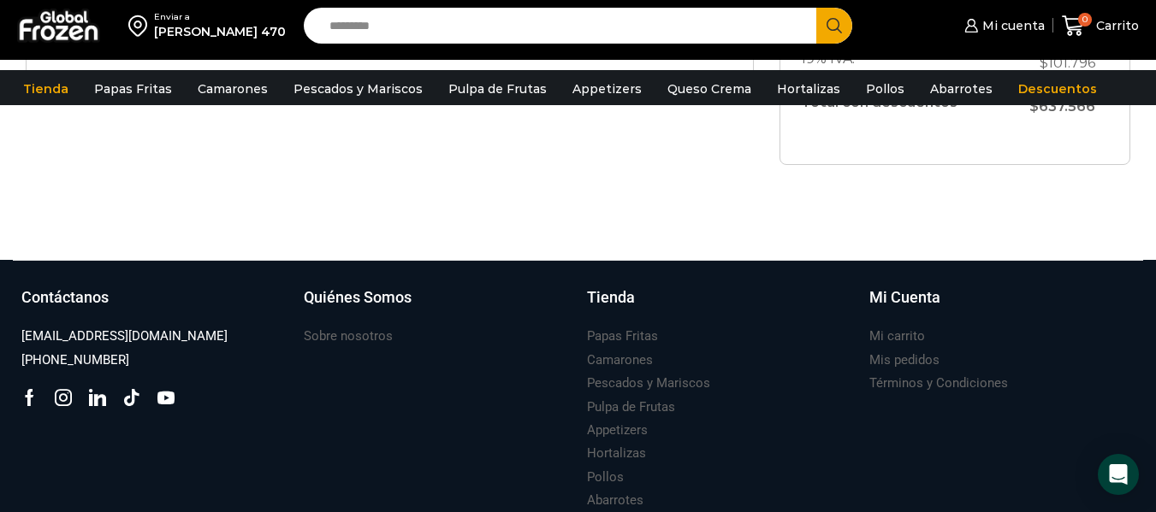
scroll to position [804, 0]
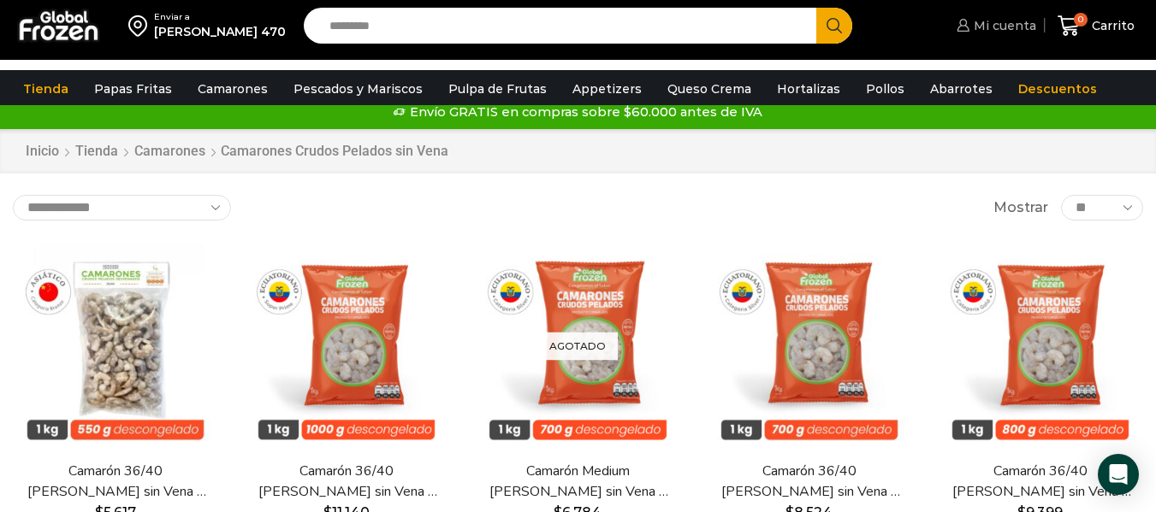
click at [982, 34] on span "Mi cuenta" at bounding box center [1002, 25] width 67 height 17
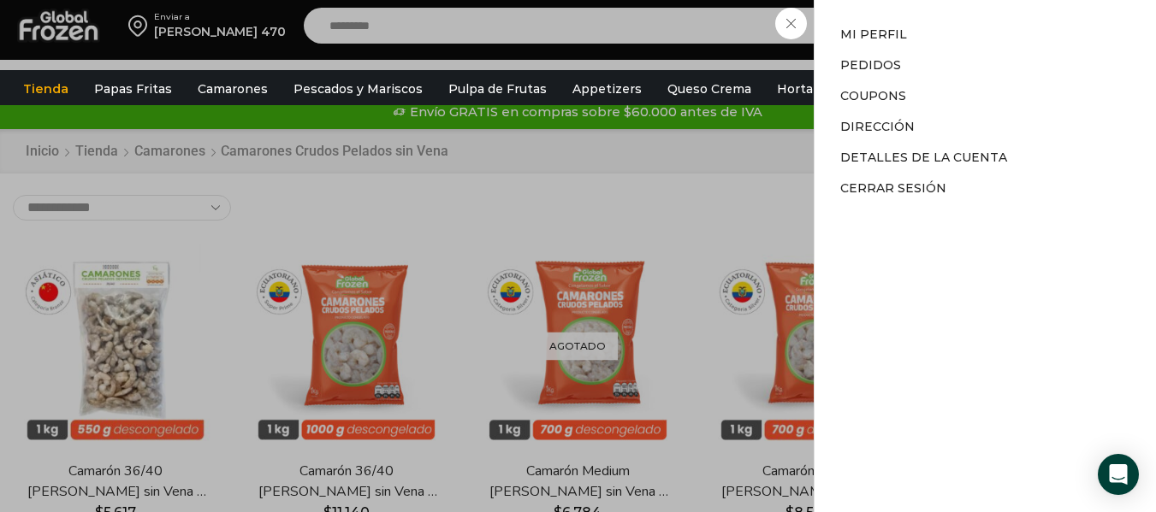
click at [952, 42] on div "Mi cuenta Mi cuenta Mi perfil Pedidos Descargas Coupons Dirección Detalles de l…" at bounding box center [994, 26] width 84 height 34
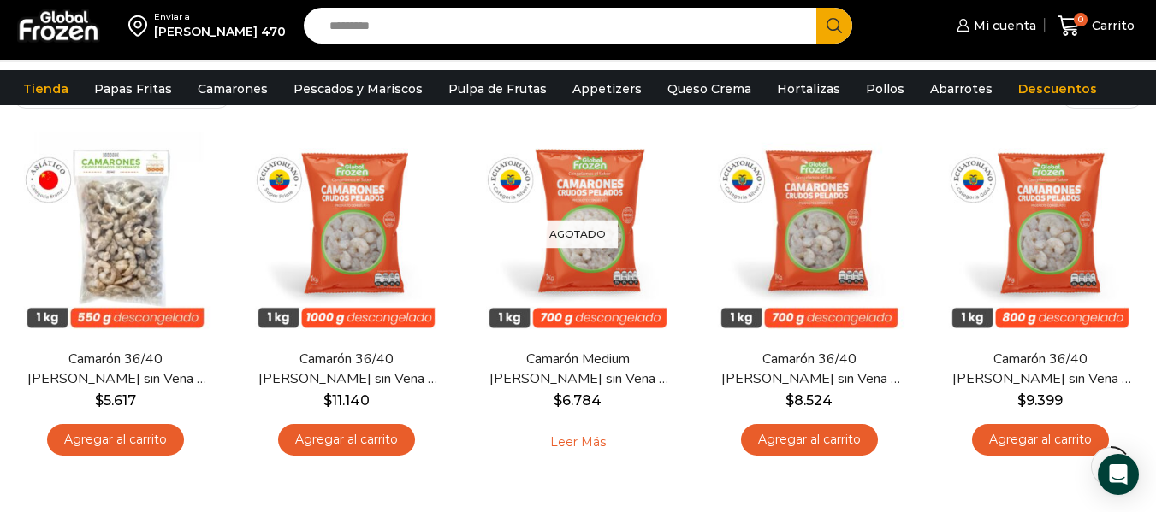
scroll to position [136, 0]
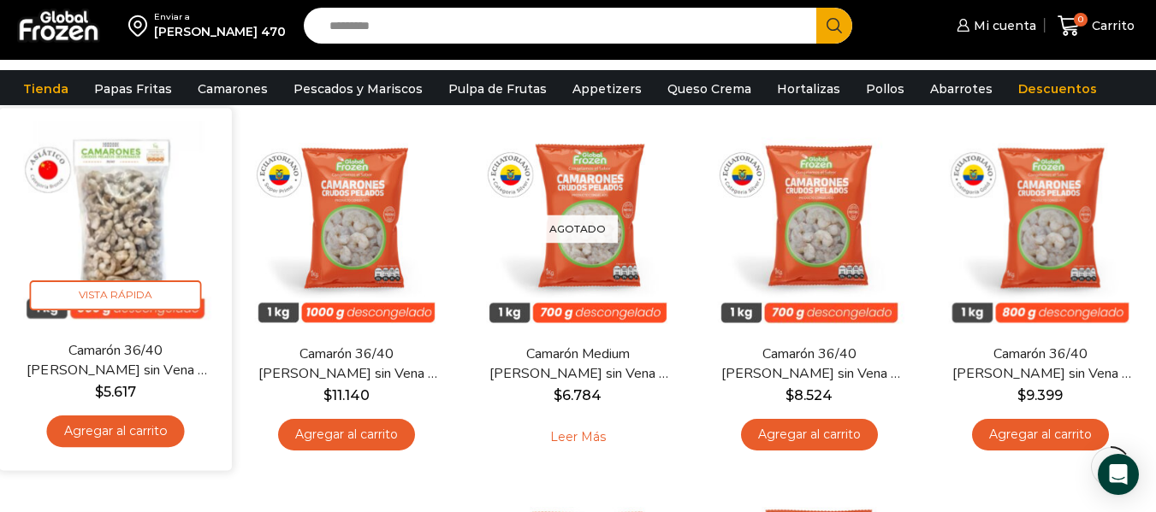
click at [155, 420] on link "Agregar al carrito" at bounding box center [116, 432] width 138 height 32
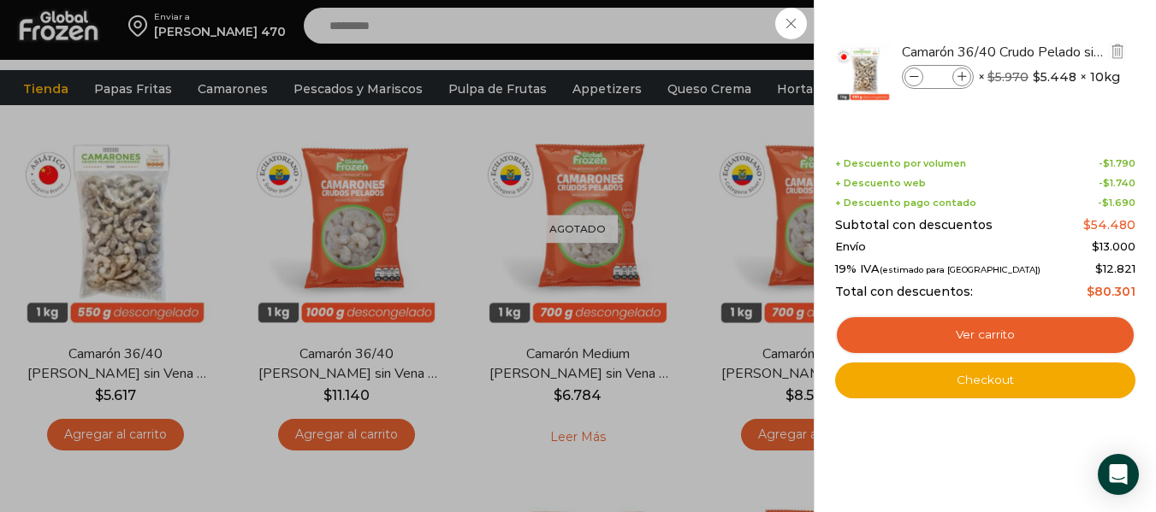
click at [961, 73] on icon at bounding box center [961, 77] width 9 height 9
type input "*"
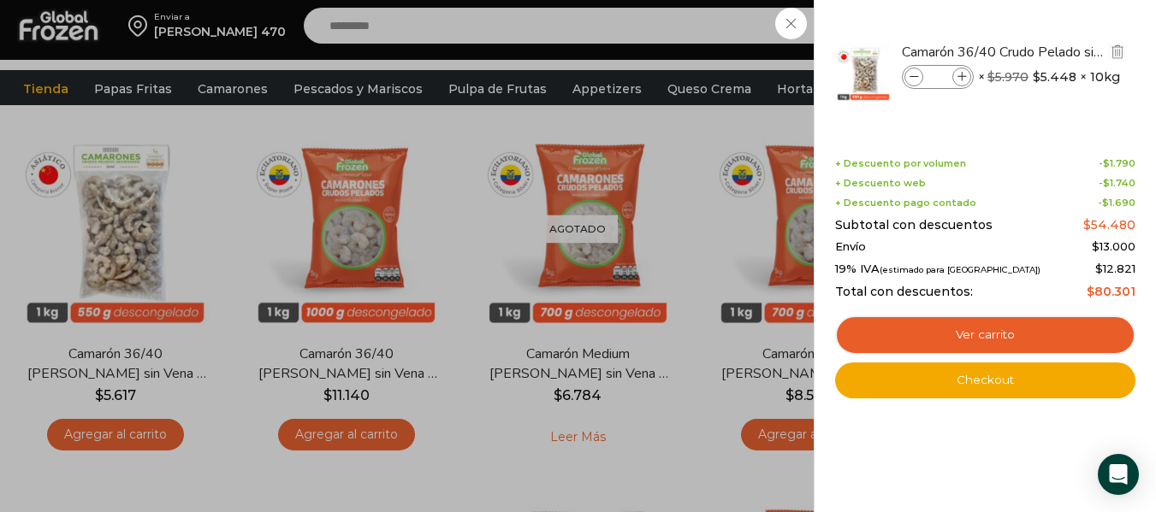
click at [960, 78] on li "Camarón 36/40 Crudo Pelado sin Vena - Bronze - Caja 10 kg Camarón 36/40 Crudo P…" at bounding box center [985, 73] width 304 height 94
click at [958, 80] on icon at bounding box center [961, 77] width 9 height 9
type input "*"
click at [1053, 29] on div "6 Carrito 6 6 Shopping Cart *" at bounding box center [1096, 26] width 86 height 40
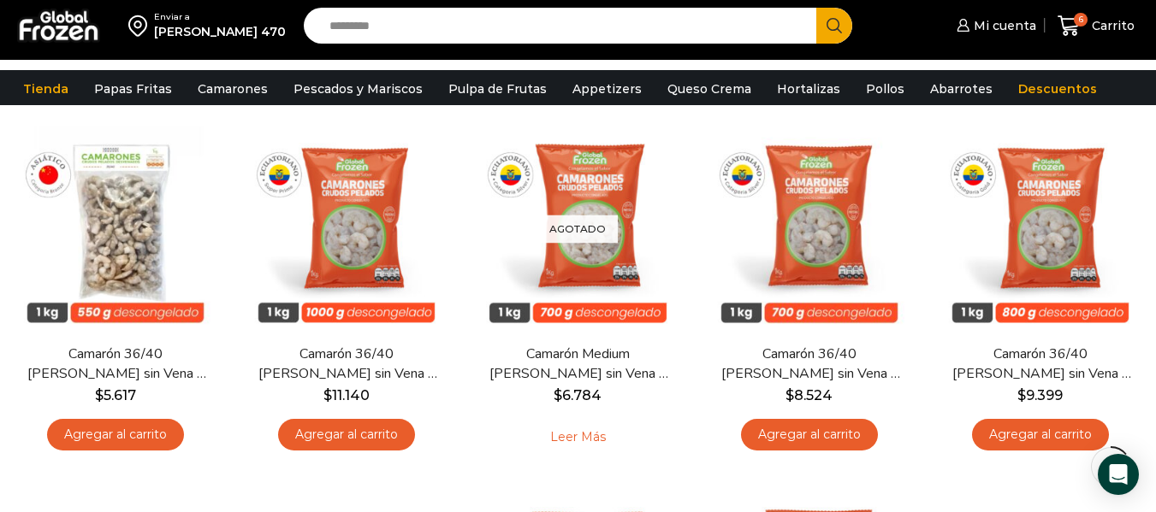
click at [610, 29] on input "Search input" at bounding box center [564, 26] width 487 height 36
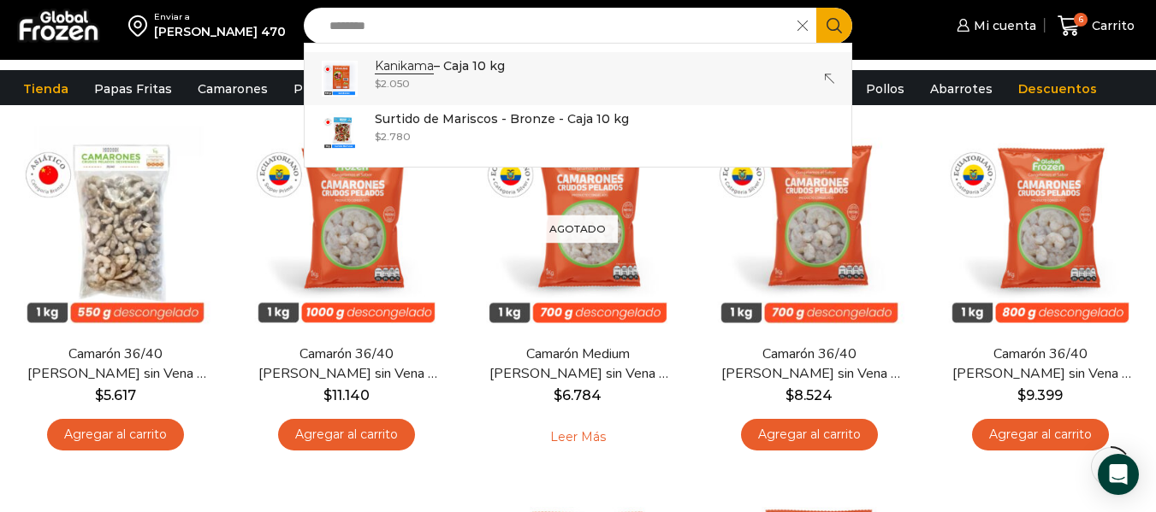
type input "********"
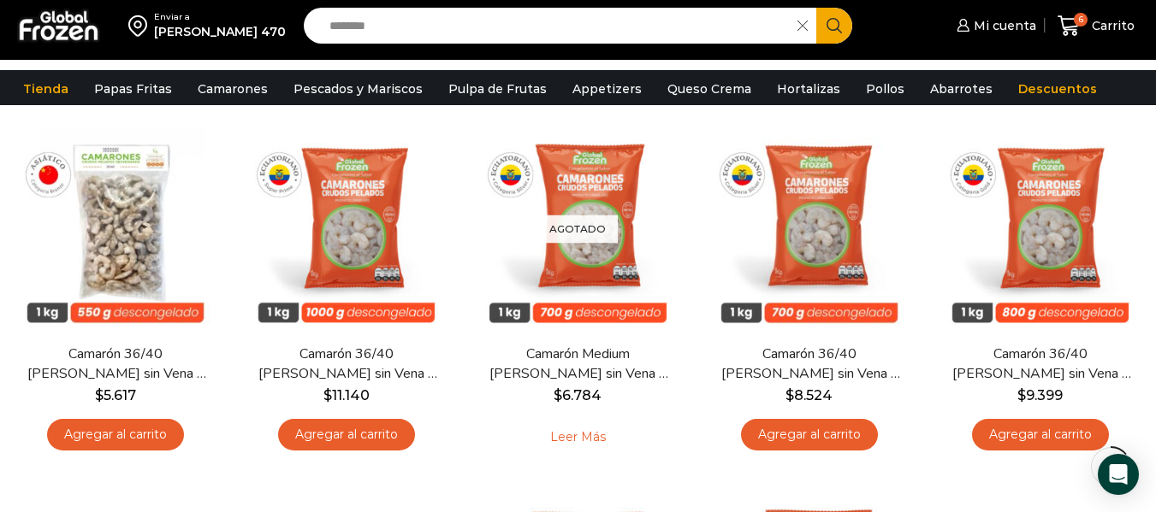
click at [837, 33] on icon "Search button" at bounding box center [833, 25] width 15 height 15
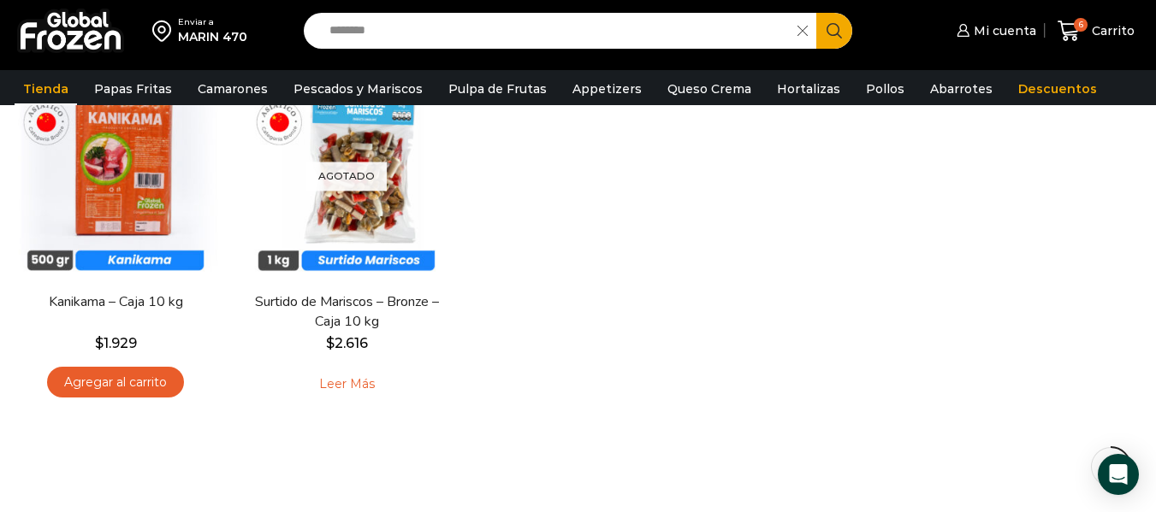
scroll to position [288, 0]
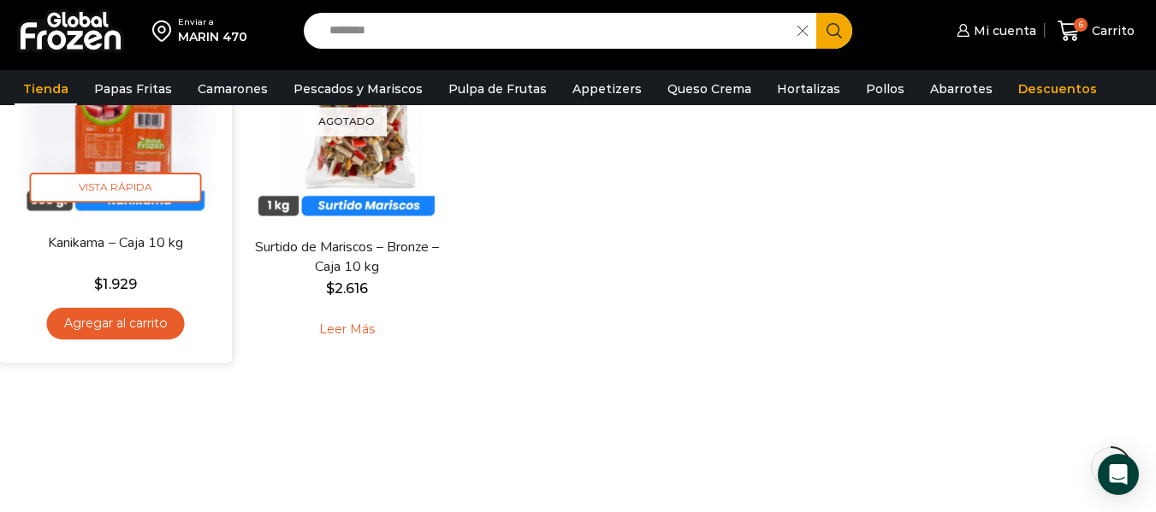
click at [81, 320] on link "Agregar al carrito" at bounding box center [116, 325] width 138 height 32
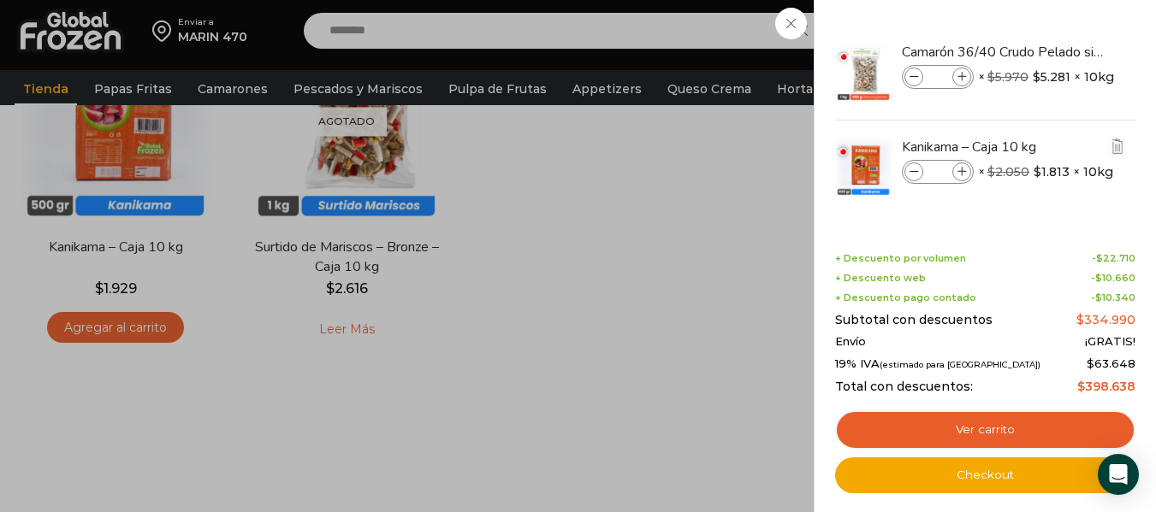
click at [966, 172] on icon at bounding box center [961, 172] width 9 height 9
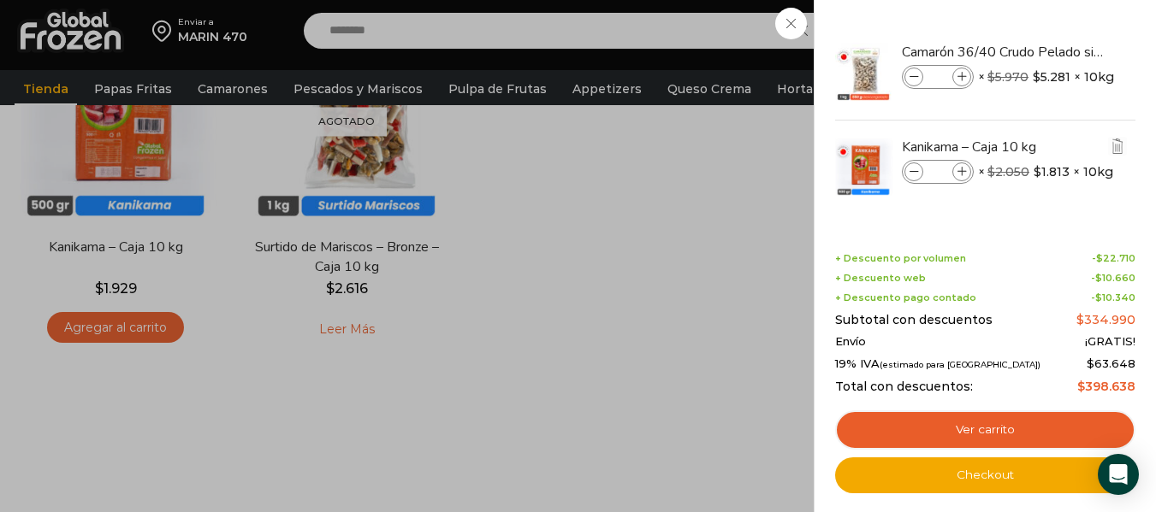
type input "*"
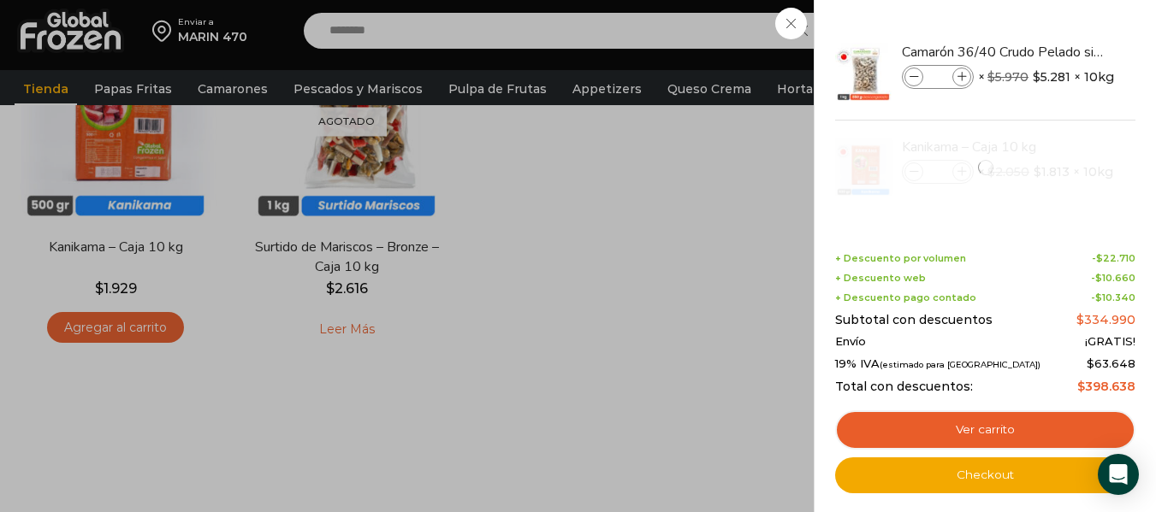
click at [1053, 27] on div "7 [GEOGRAPHIC_DATA] 7 7 Shopping Cart *" at bounding box center [1096, 31] width 86 height 40
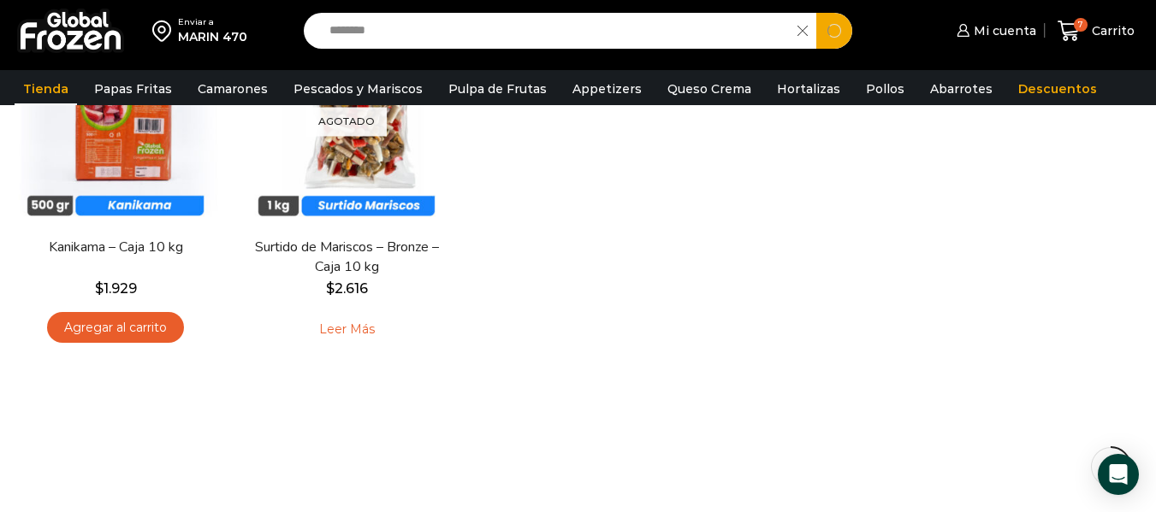
click at [786, 27] on input "********" at bounding box center [555, 31] width 468 height 36
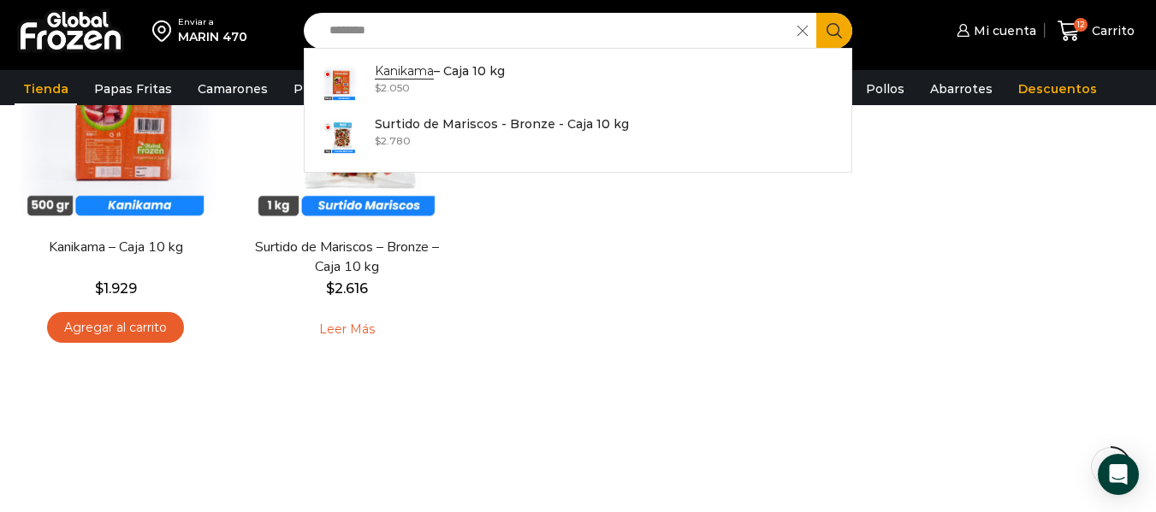
click at [804, 29] on icon at bounding box center [802, 31] width 10 height 10
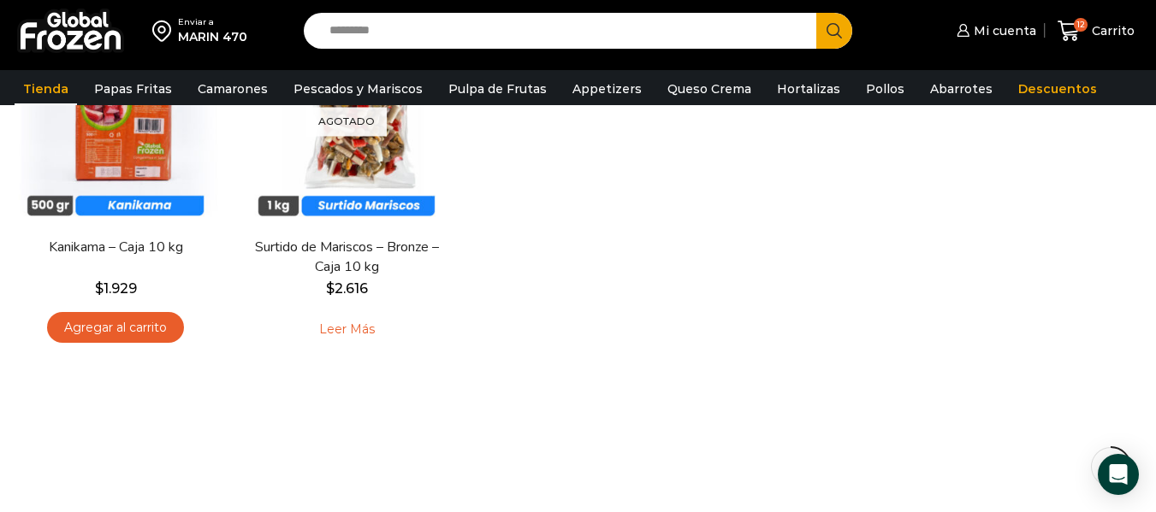
click at [800, 30] on input "Search input" at bounding box center [564, 31] width 487 height 36
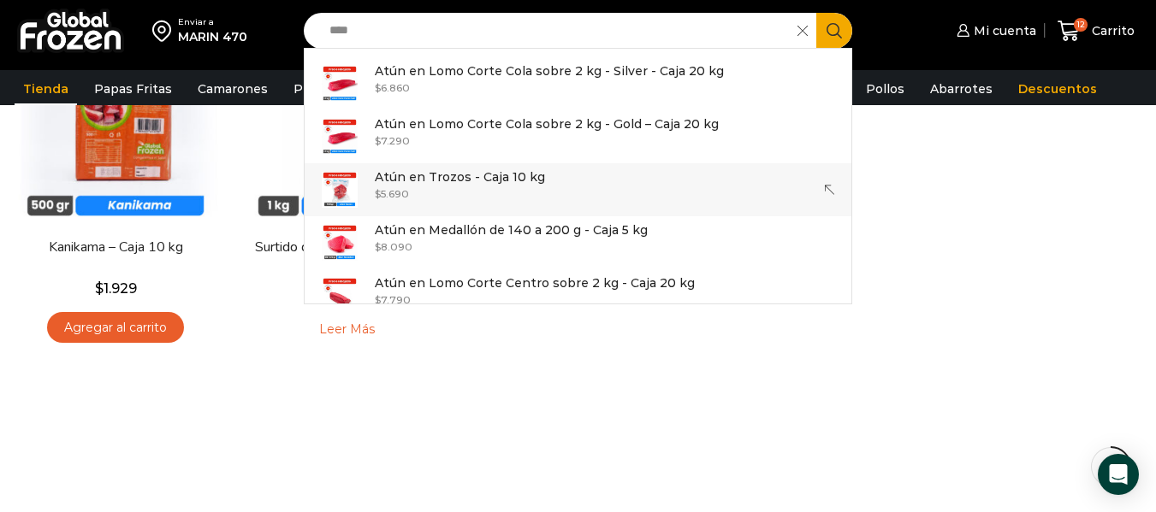
type input "****"
click at [623, 183] on div "Enviar a MARIN 470 Search input **** Search Atún en Lomo Corte Cola sobre 2 kg …" at bounding box center [578, 123] width 1156 height 822
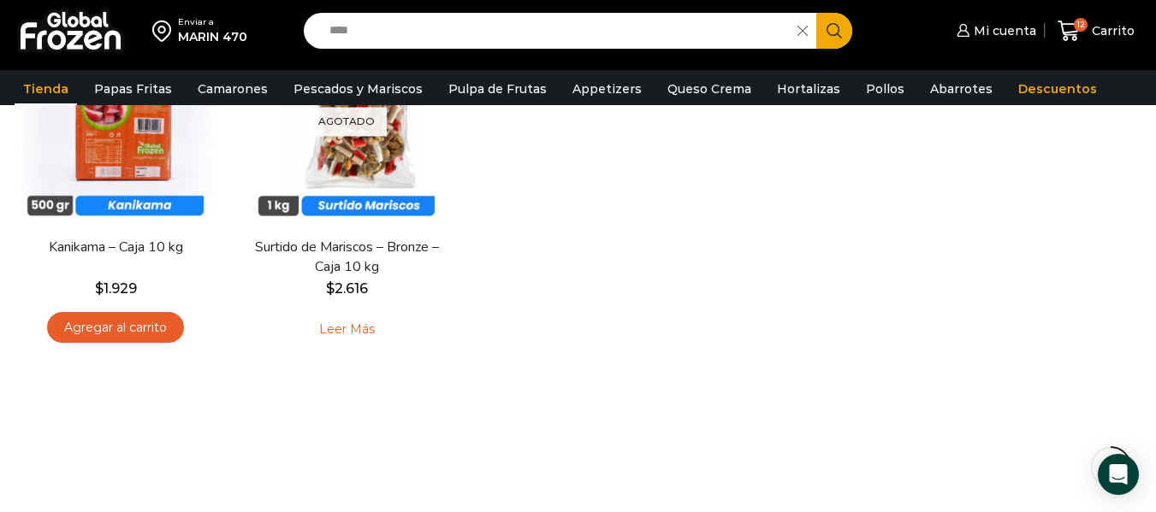
click at [843, 27] on button "Search" at bounding box center [834, 31] width 36 height 36
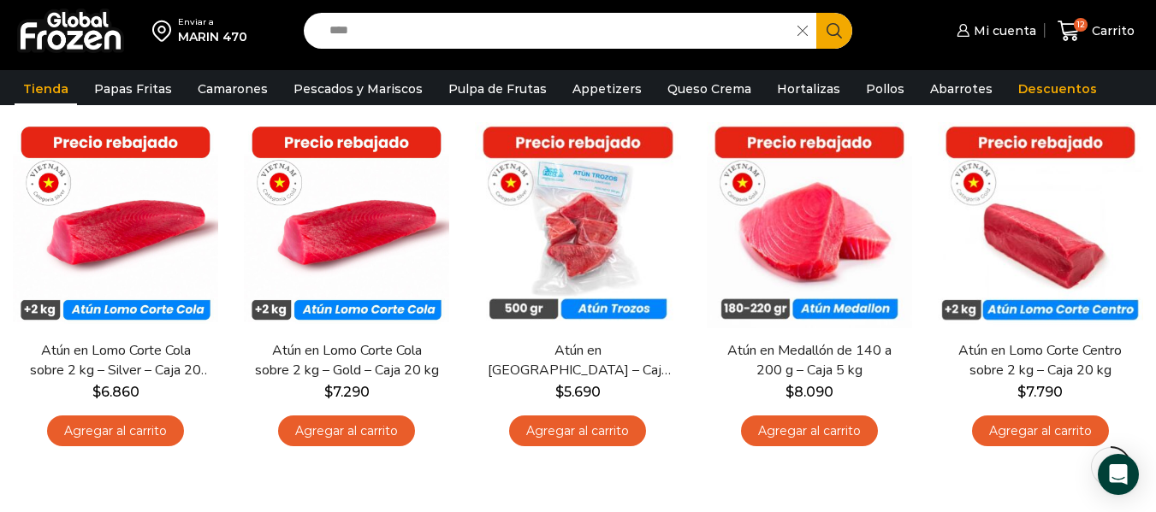
scroll to position [197, 0]
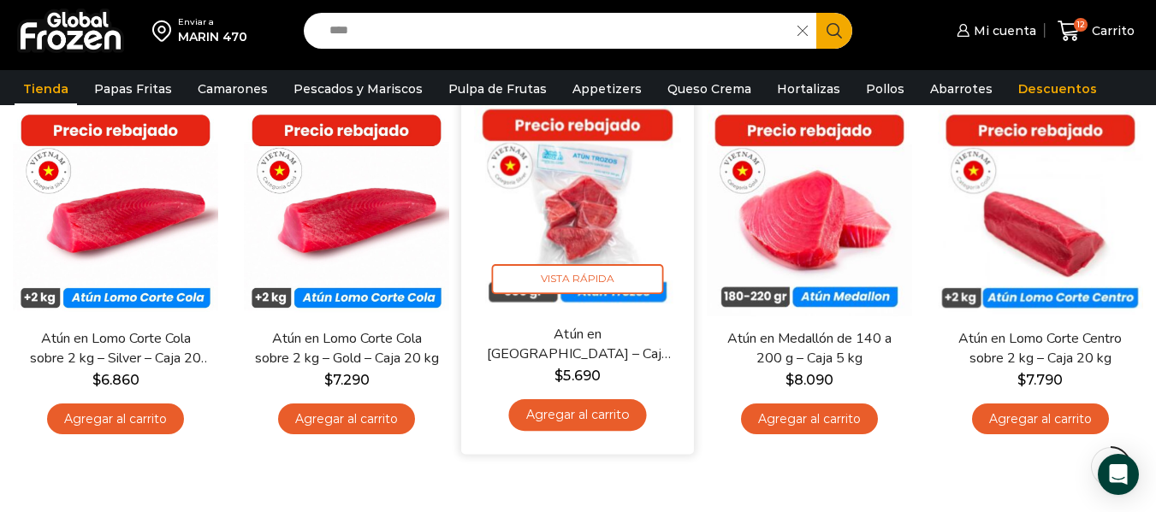
click at [607, 416] on link "Agregar al carrito" at bounding box center [578, 416] width 138 height 32
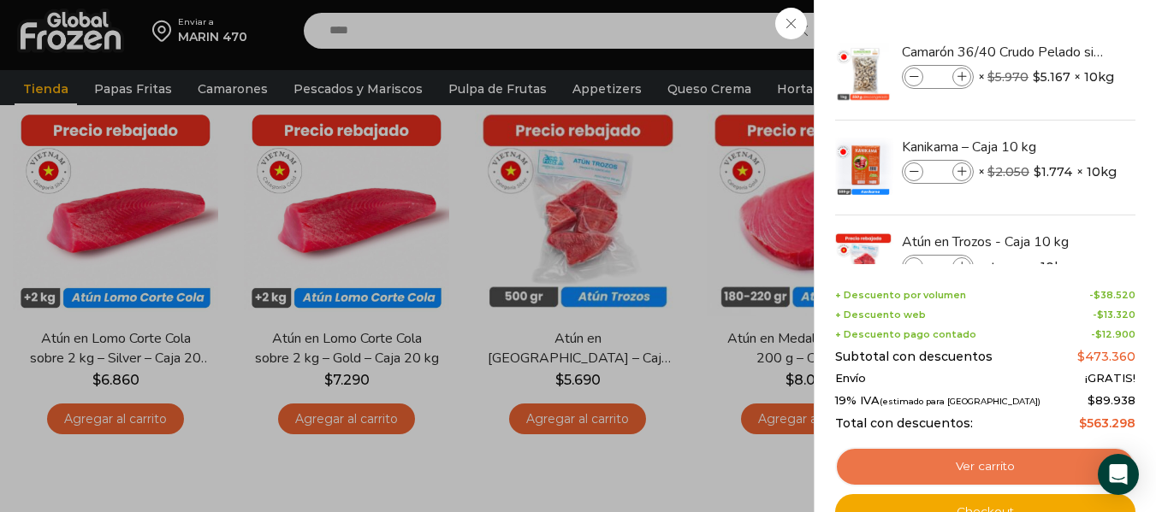
click at [950, 460] on link "Ver carrito" at bounding box center [985, 466] width 300 height 39
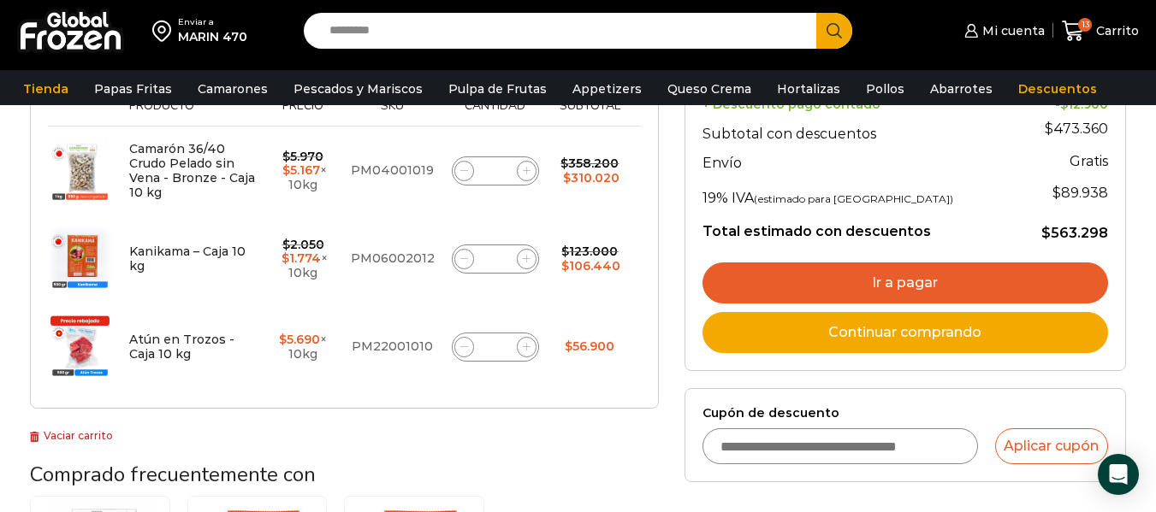
scroll to position [326, 0]
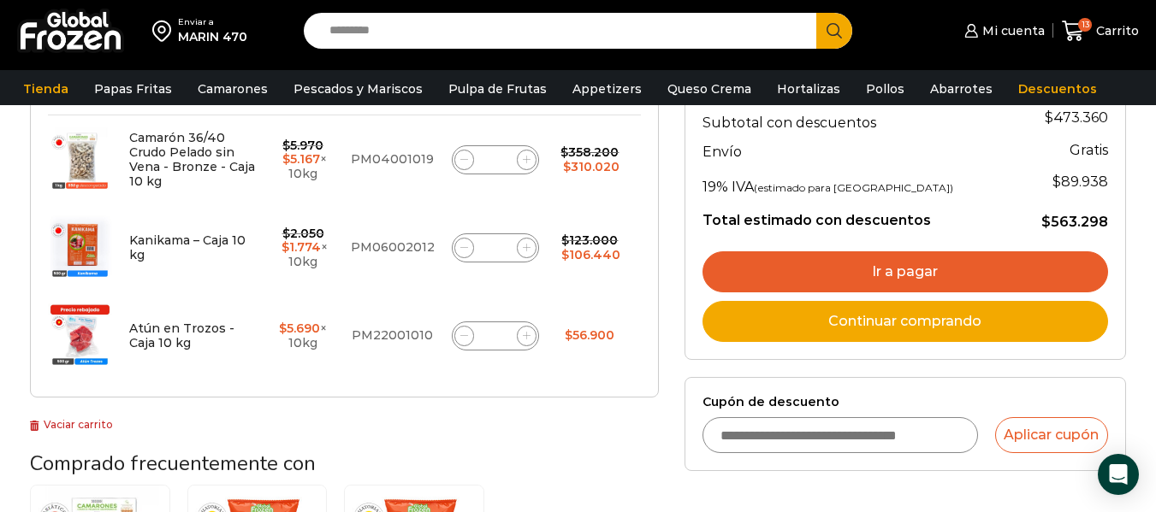
click at [989, 260] on link "Ir a pagar" at bounding box center [905, 272] width 406 height 41
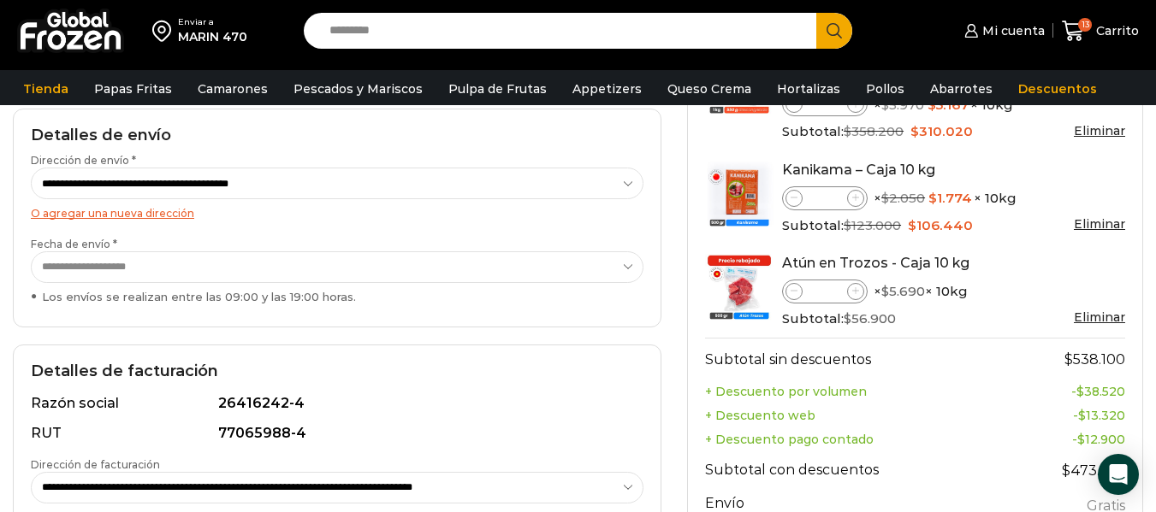
scroll to position [243, 0]
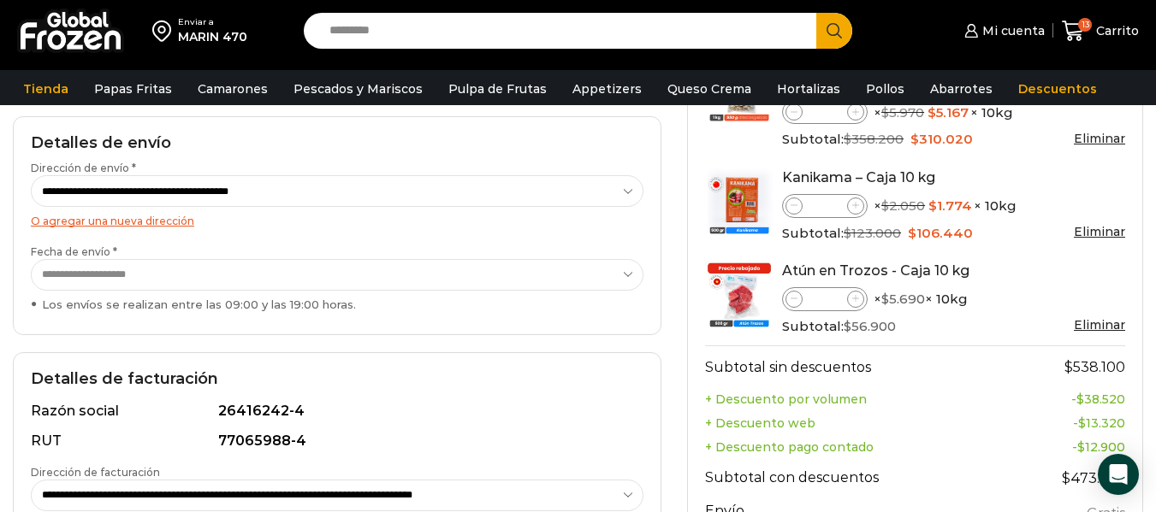
click at [616, 195] on select "**********" at bounding box center [337, 191] width 613 height 32
click at [31, 175] on select "**********" at bounding box center [337, 191] width 613 height 32
select select "*"
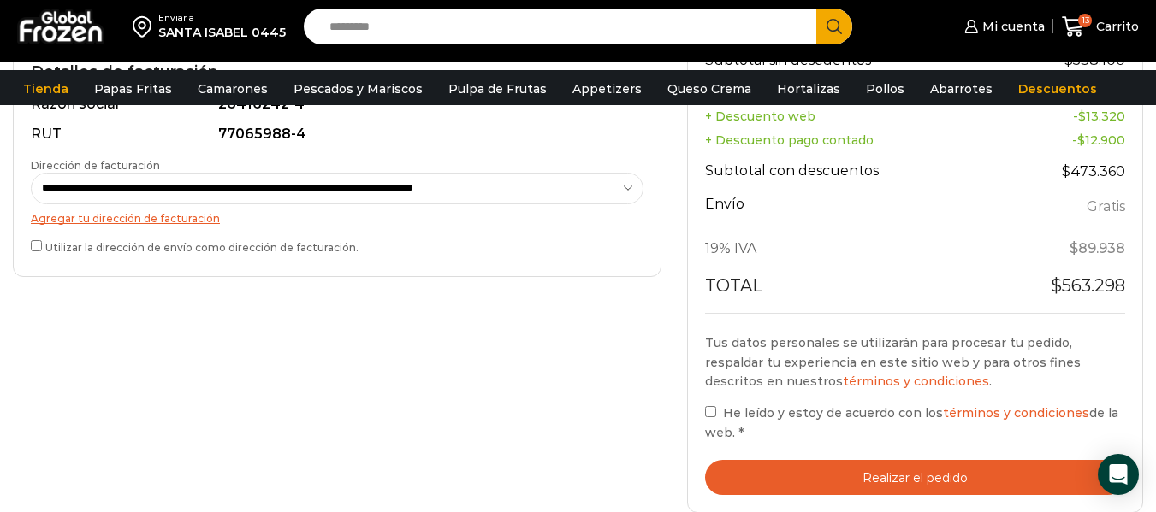
scroll to position [553, 0]
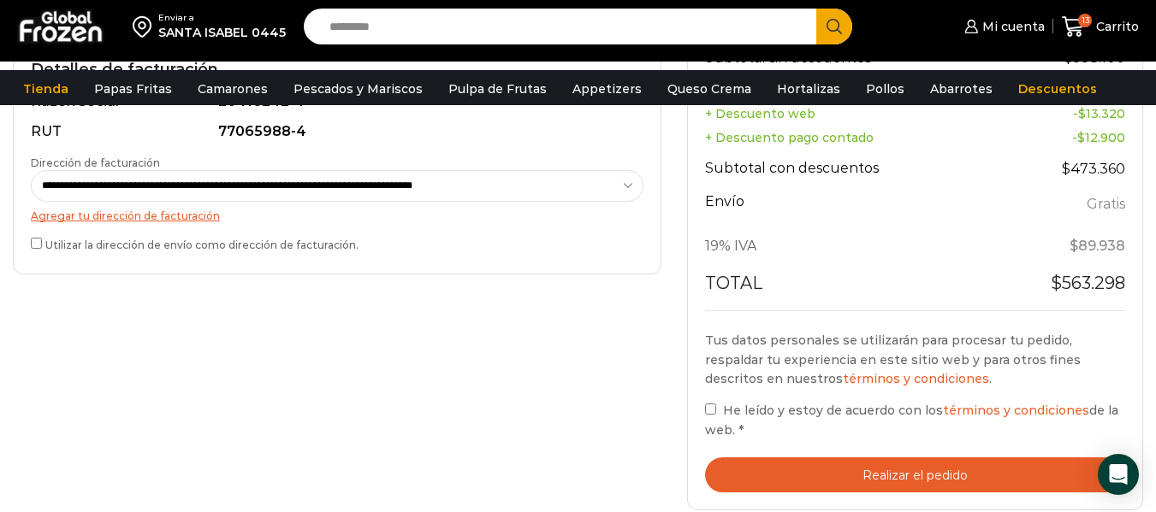
click at [806, 462] on button "Realizar el pedido" at bounding box center [915, 475] width 420 height 35
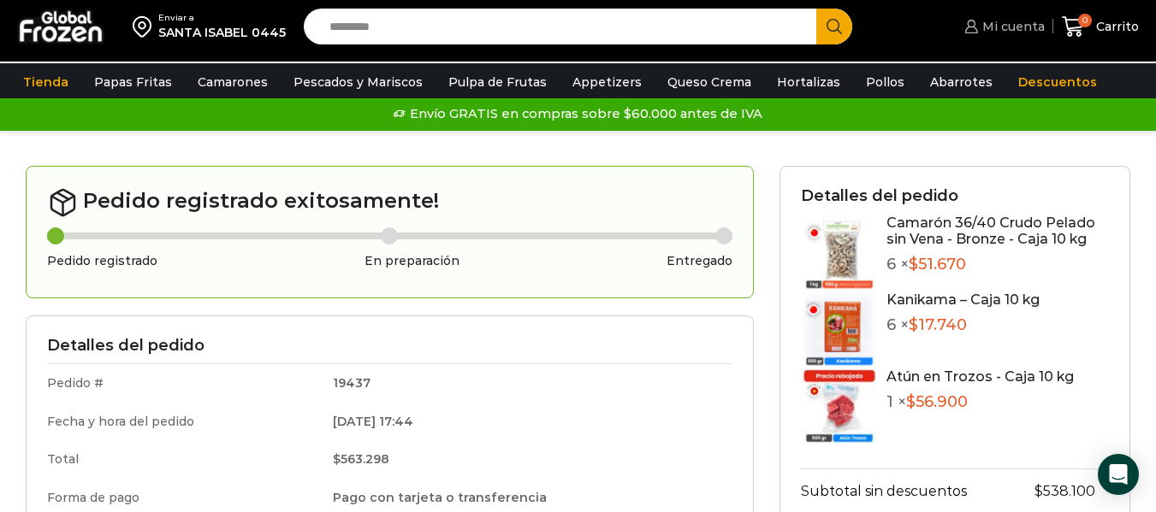
click at [1010, 28] on span "Mi cuenta" at bounding box center [1011, 26] width 67 height 17
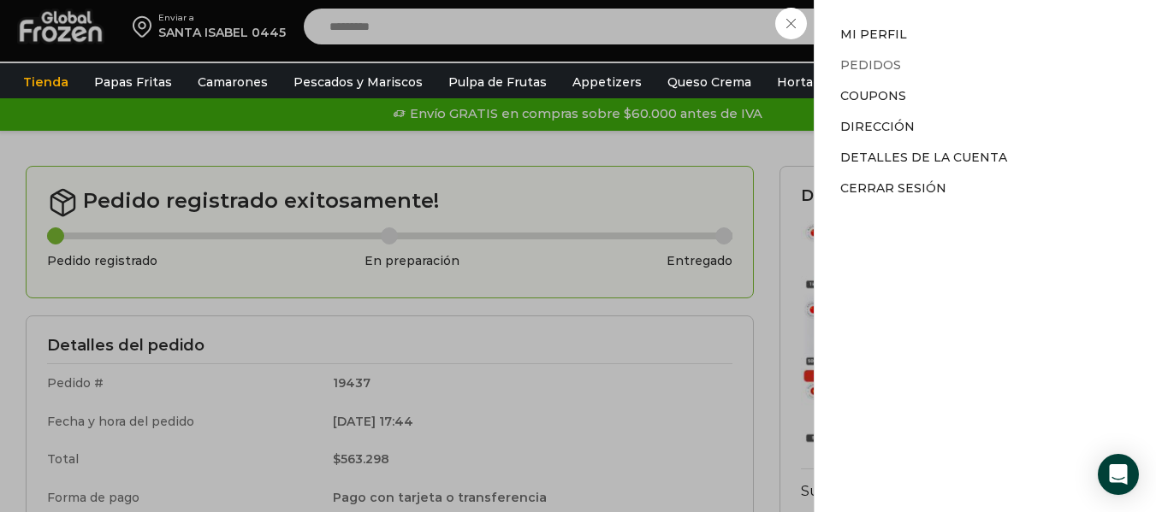
click at [884, 69] on link "Pedidos" at bounding box center [870, 64] width 61 height 15
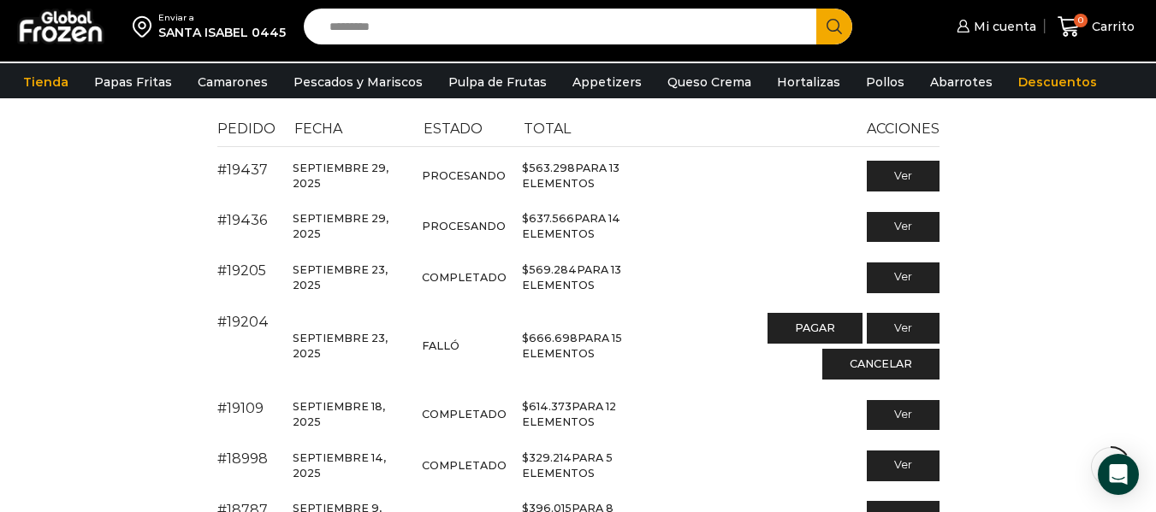
scroll to position [132, 0]
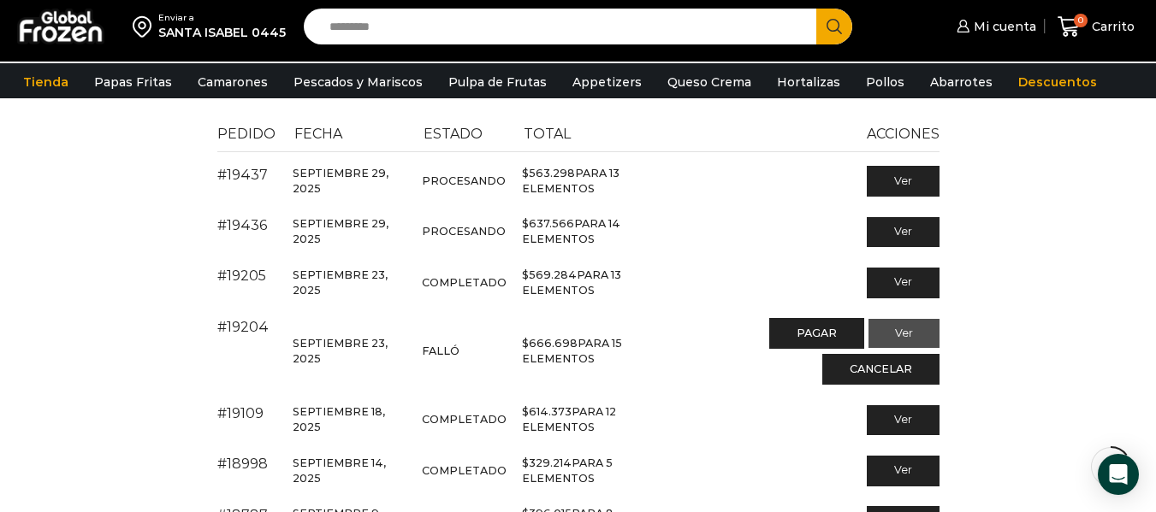
click at [931, 330] on link "Ver" at bounding box center [903, 333] width 71 height 29
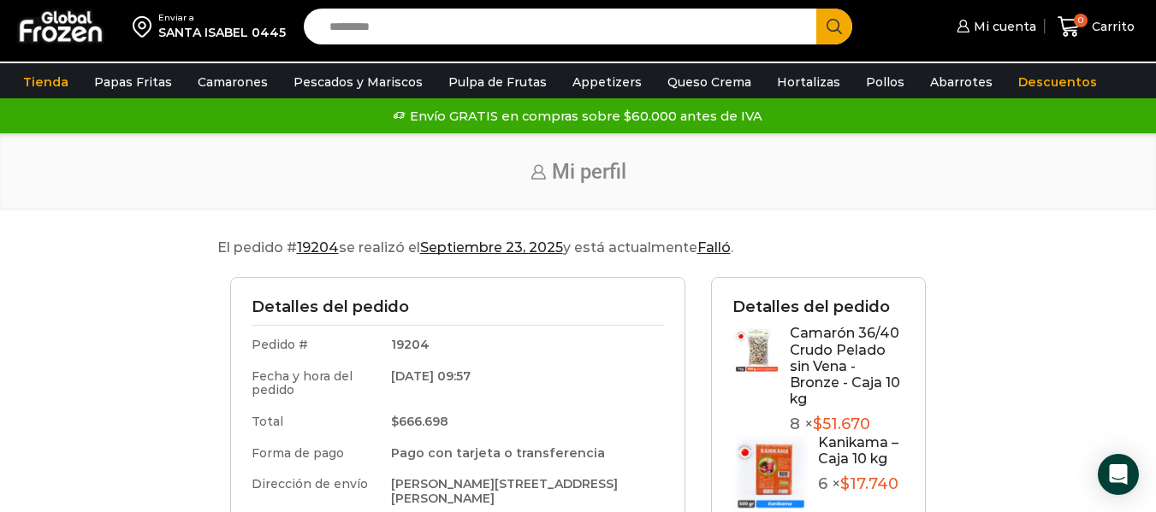
scroll to position [16, 0]
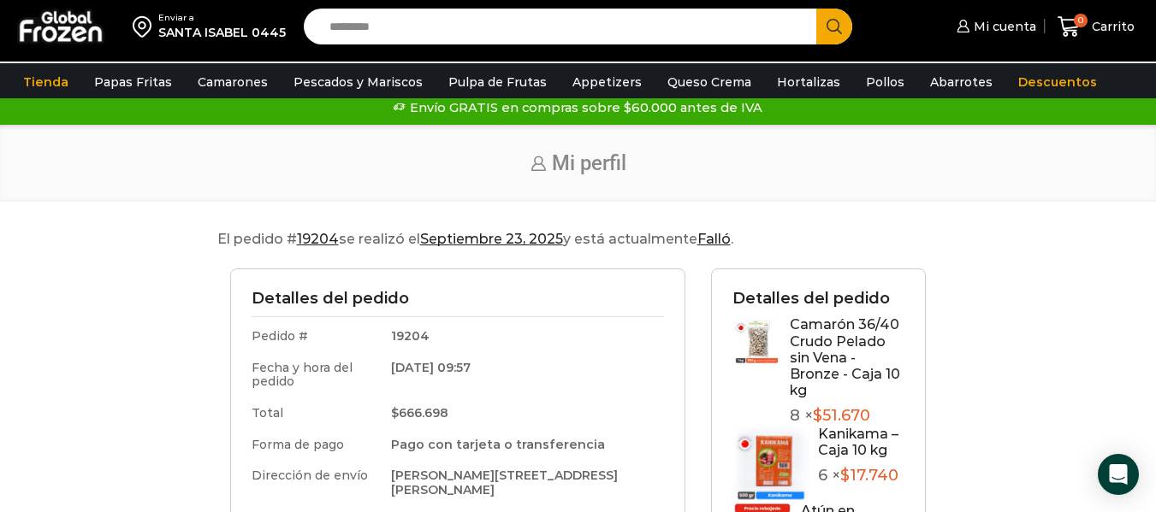
click at [711, 246] on mark "Falló" at bounding box center [713, 239] width 33 height 16
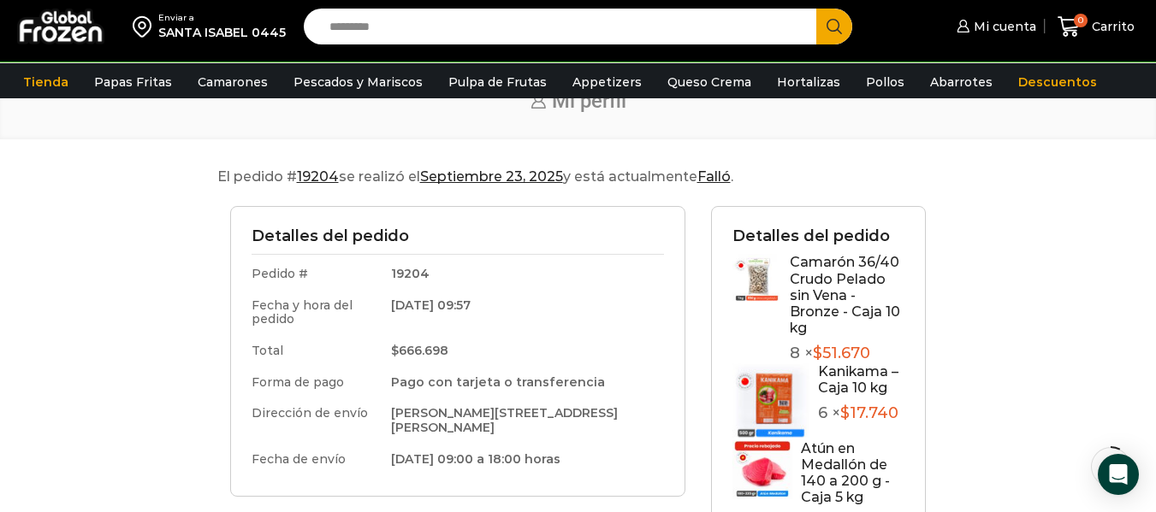
scroll to position [84, 0]
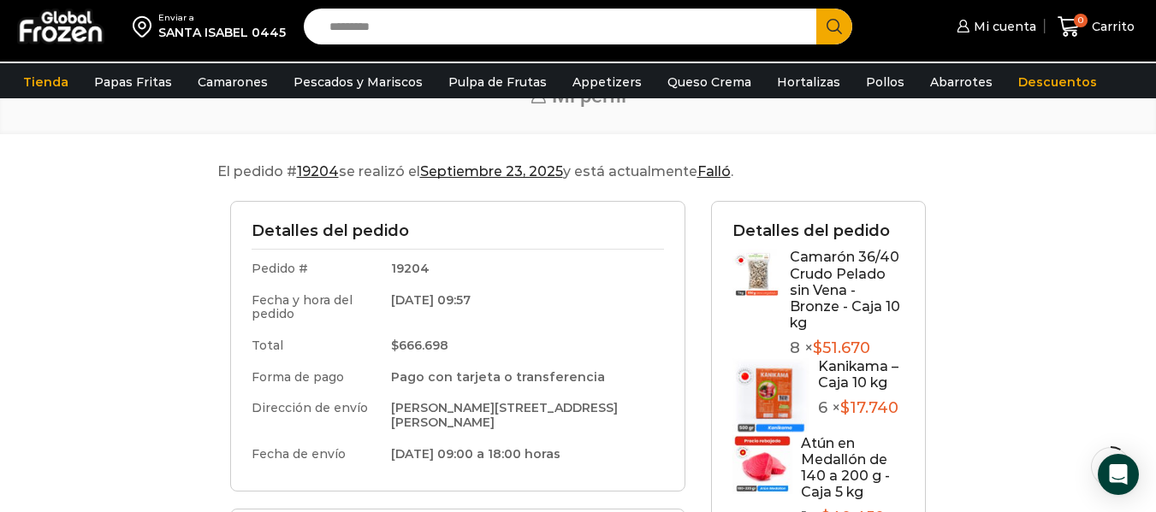
click at [1148, 134] on div "Inicio Mi perfil" at bounding box center [578, 96] width 1156 height 78
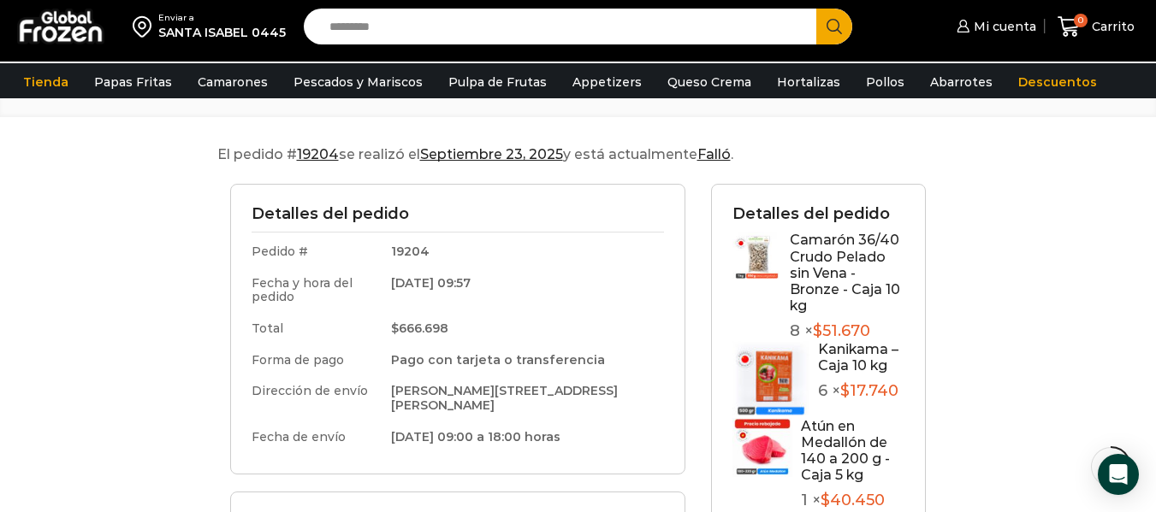
scroll to position [79, 0]
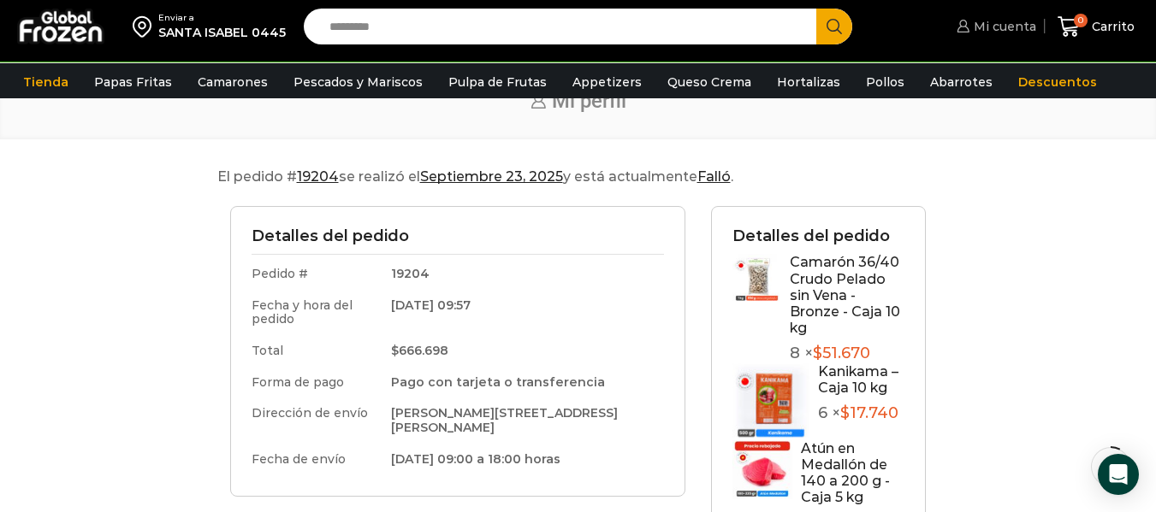
click at [1000, 24] on span "Mi cuenta" at bounding box center [1002, 26] width 67 height 17
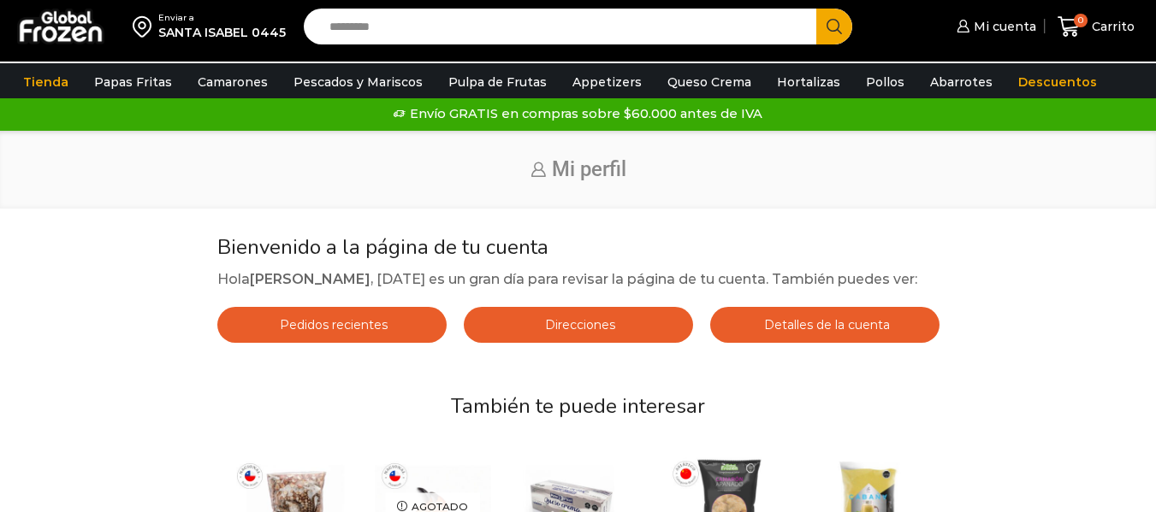
click at [379, 333] on span "Pedidos recientes" at bounding box center [331, 324] width 112 height 15
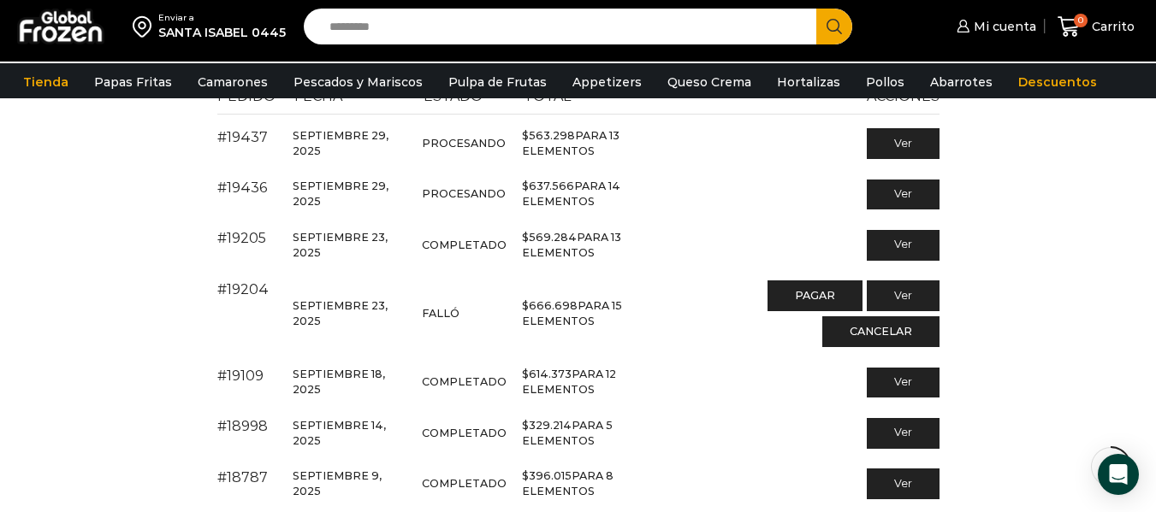
scroll to position [176, 0]
